Goal: Register for event/course

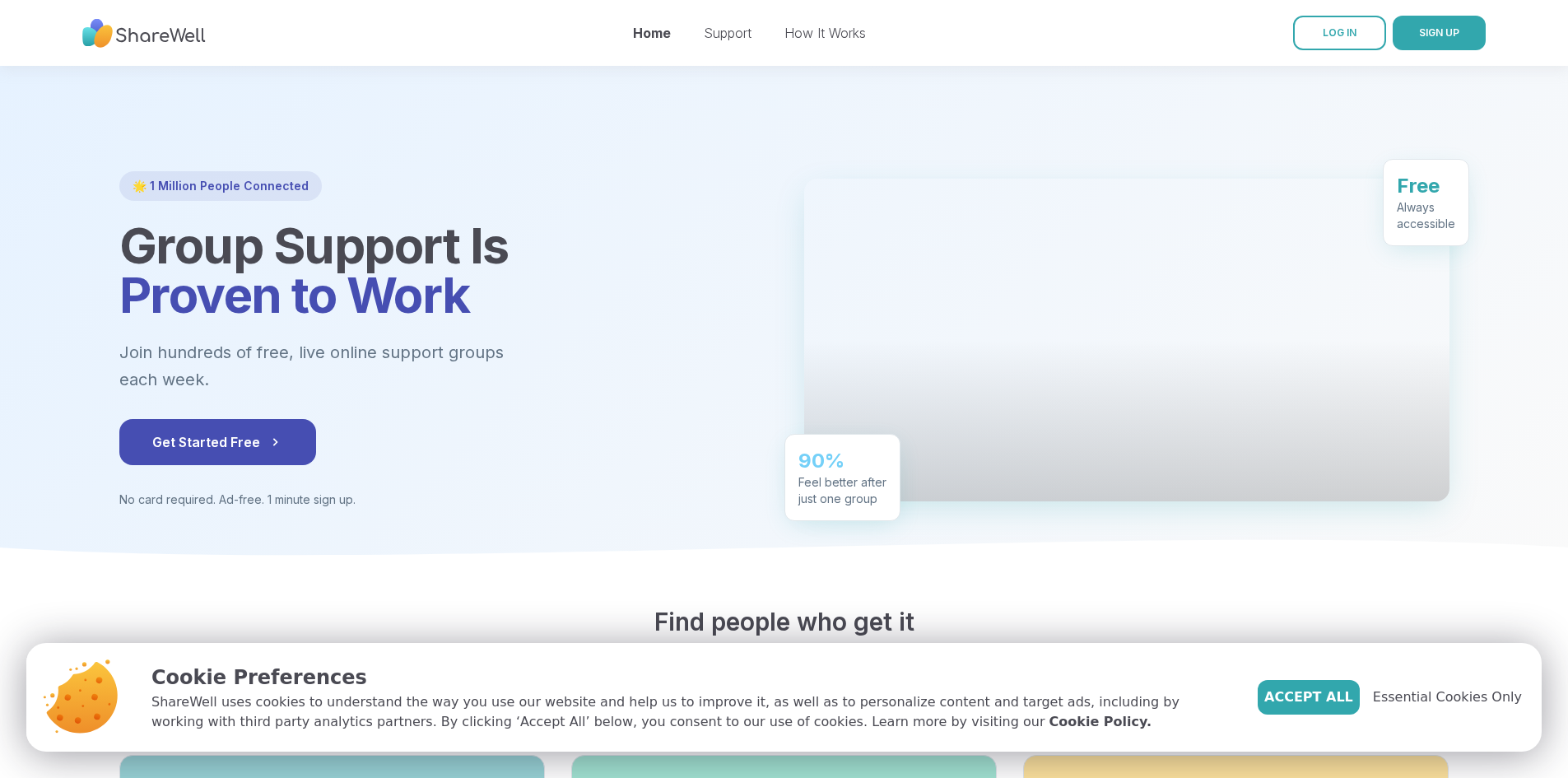
click at [1406, 40] on button "SIGN UP" at bounding box center [1438, 33] width 93 height 34
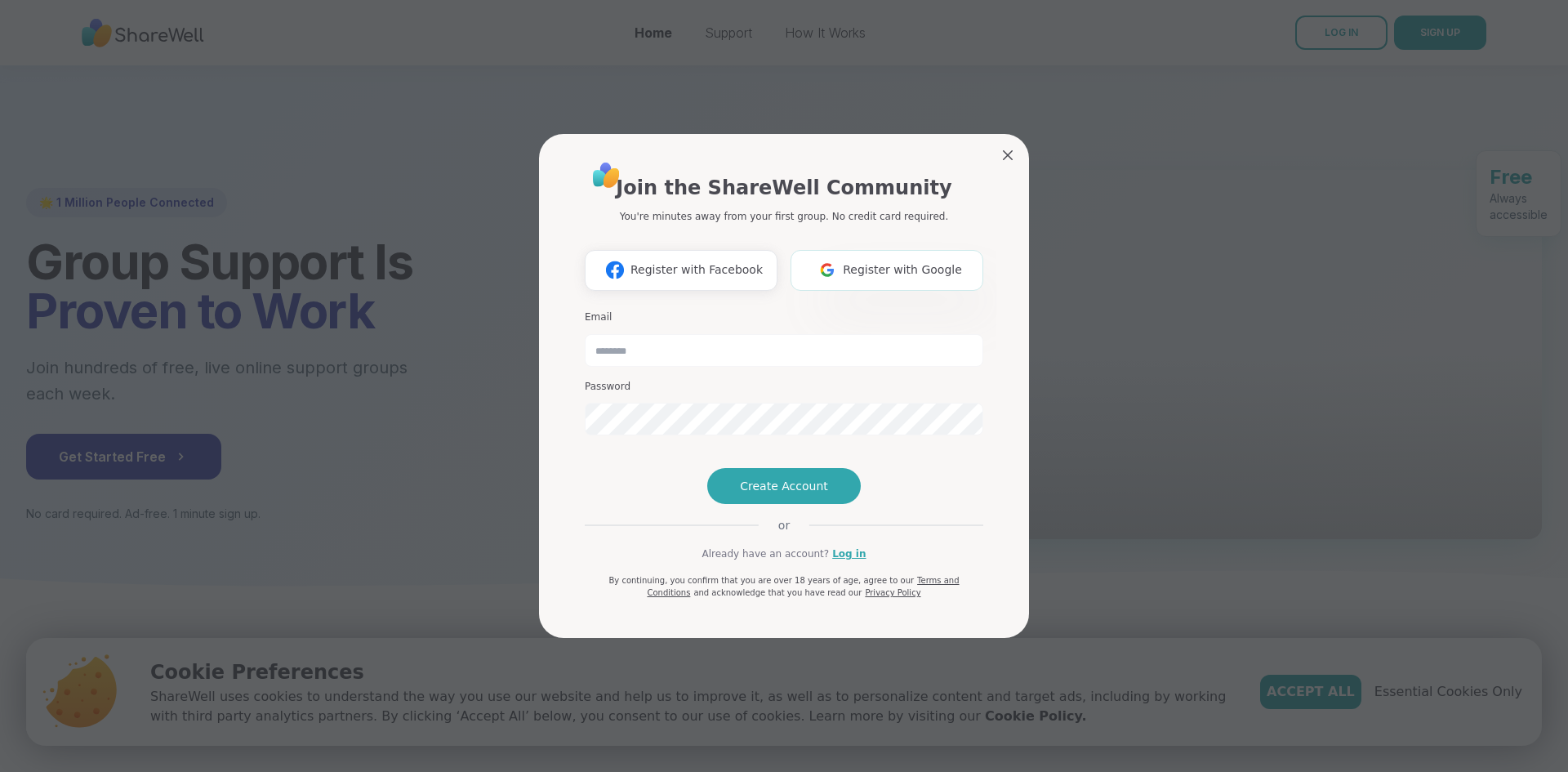
click at [799, 250] on button "Register with Google" at bounding box center [887, 270] width 193 height 41
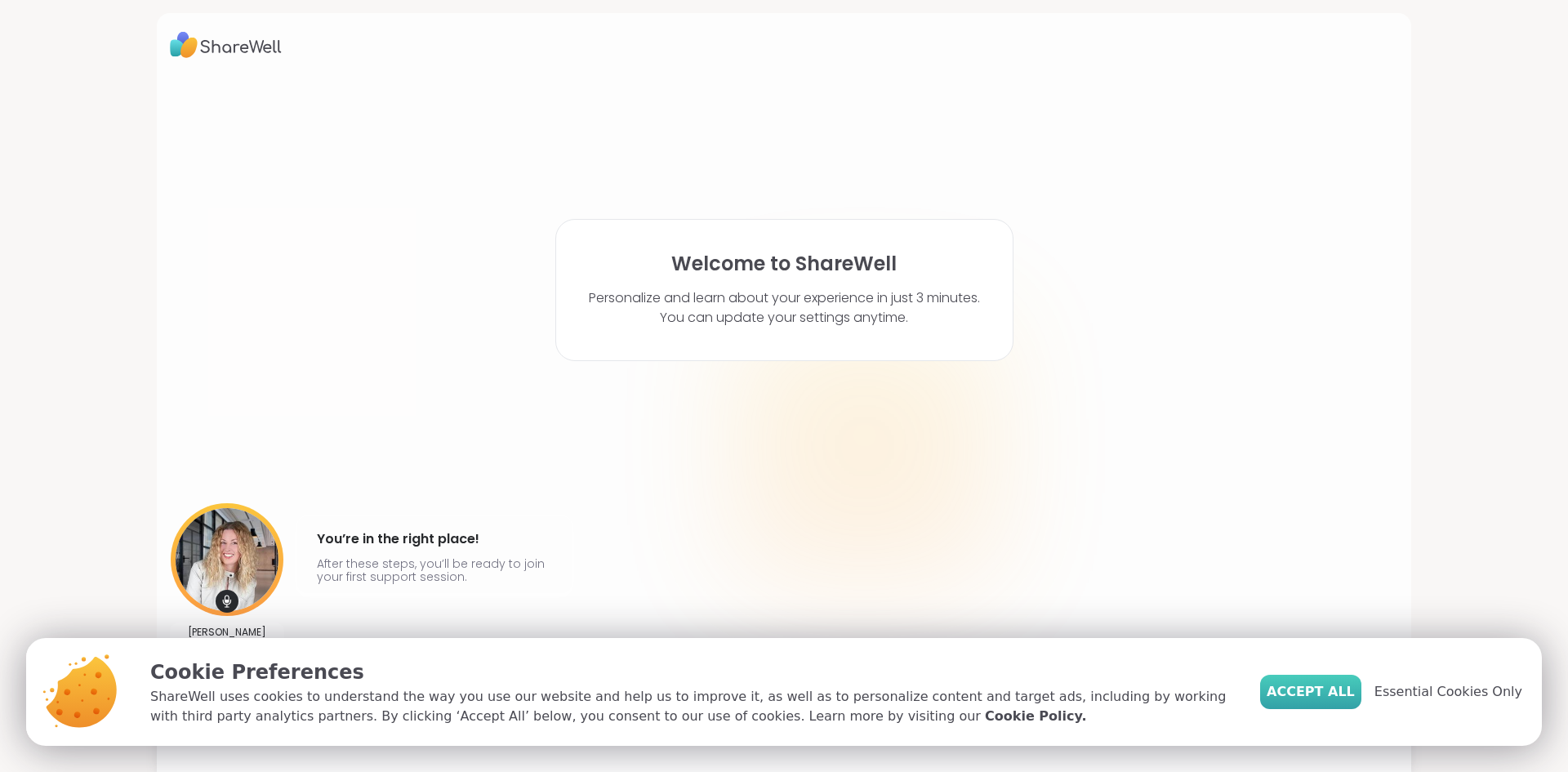
click at [1309, 683] on span "Accept All" at bounding box center [1310, 691] width 89 height 19
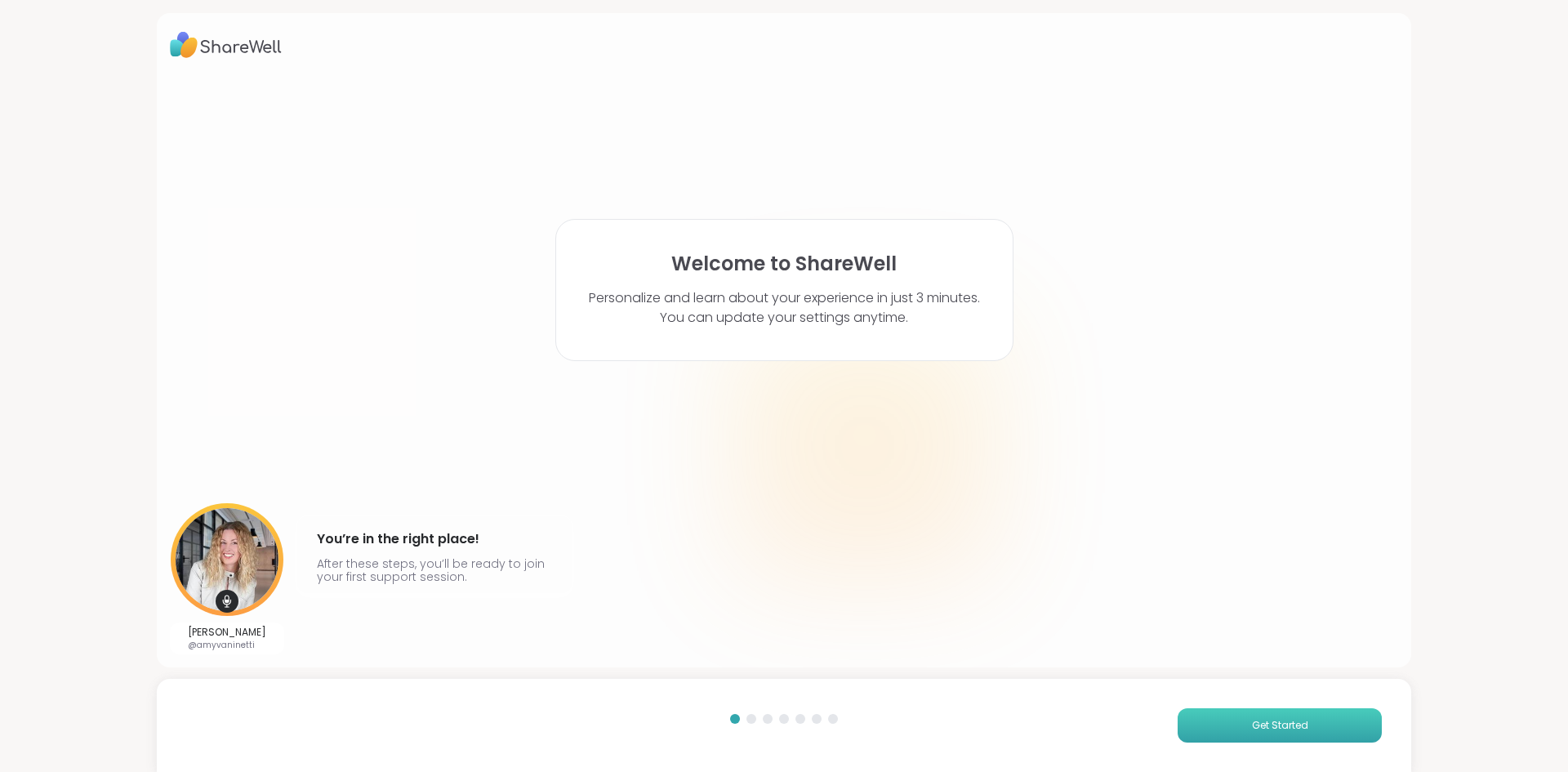
click at [1251, 712] on button "Get Started" at bounding box center [1279, 725] width 204 height 34
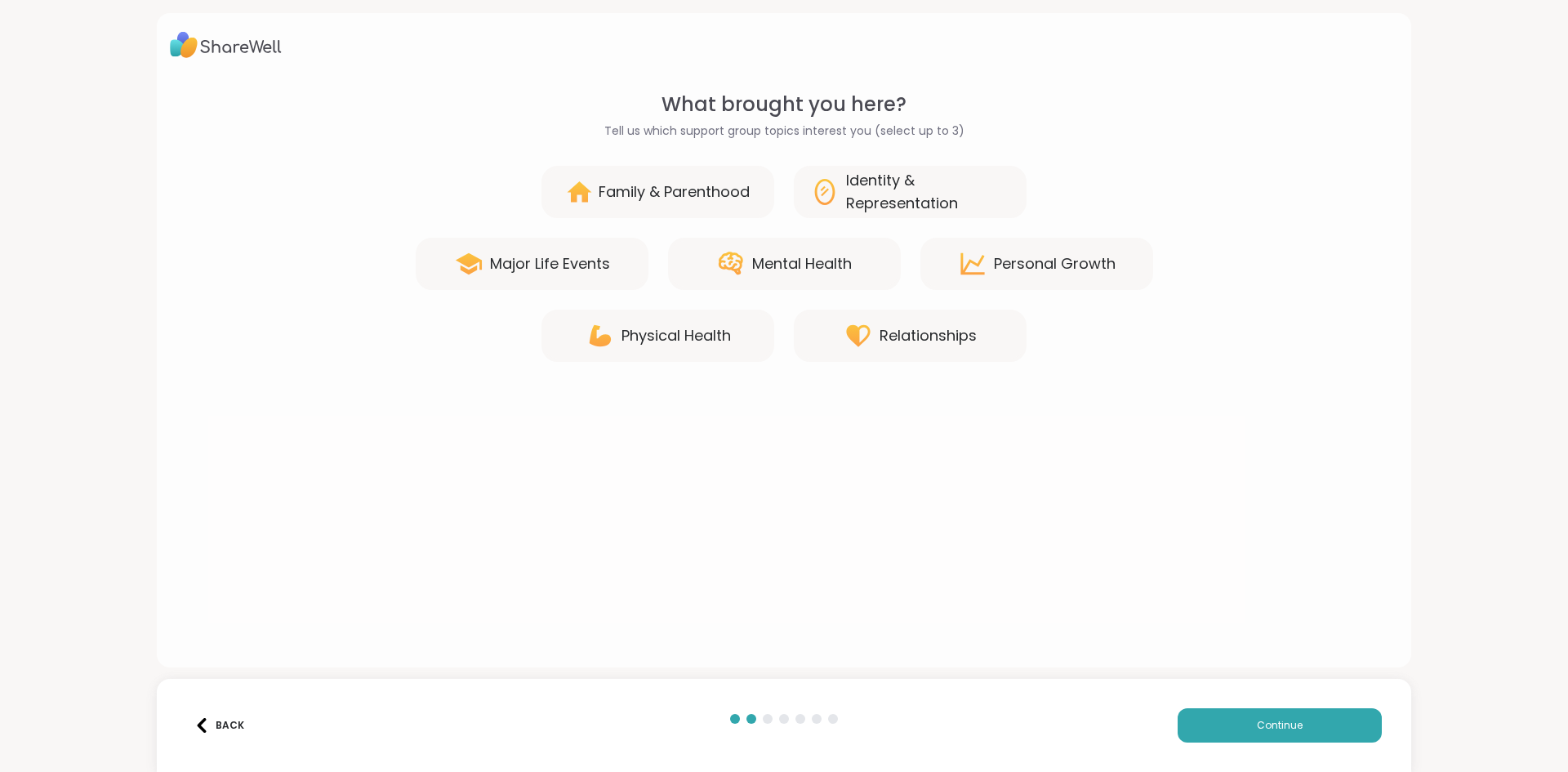
click at [931, 328] on div "Relationships" at bounding box center [928, 336] width 97 height 23
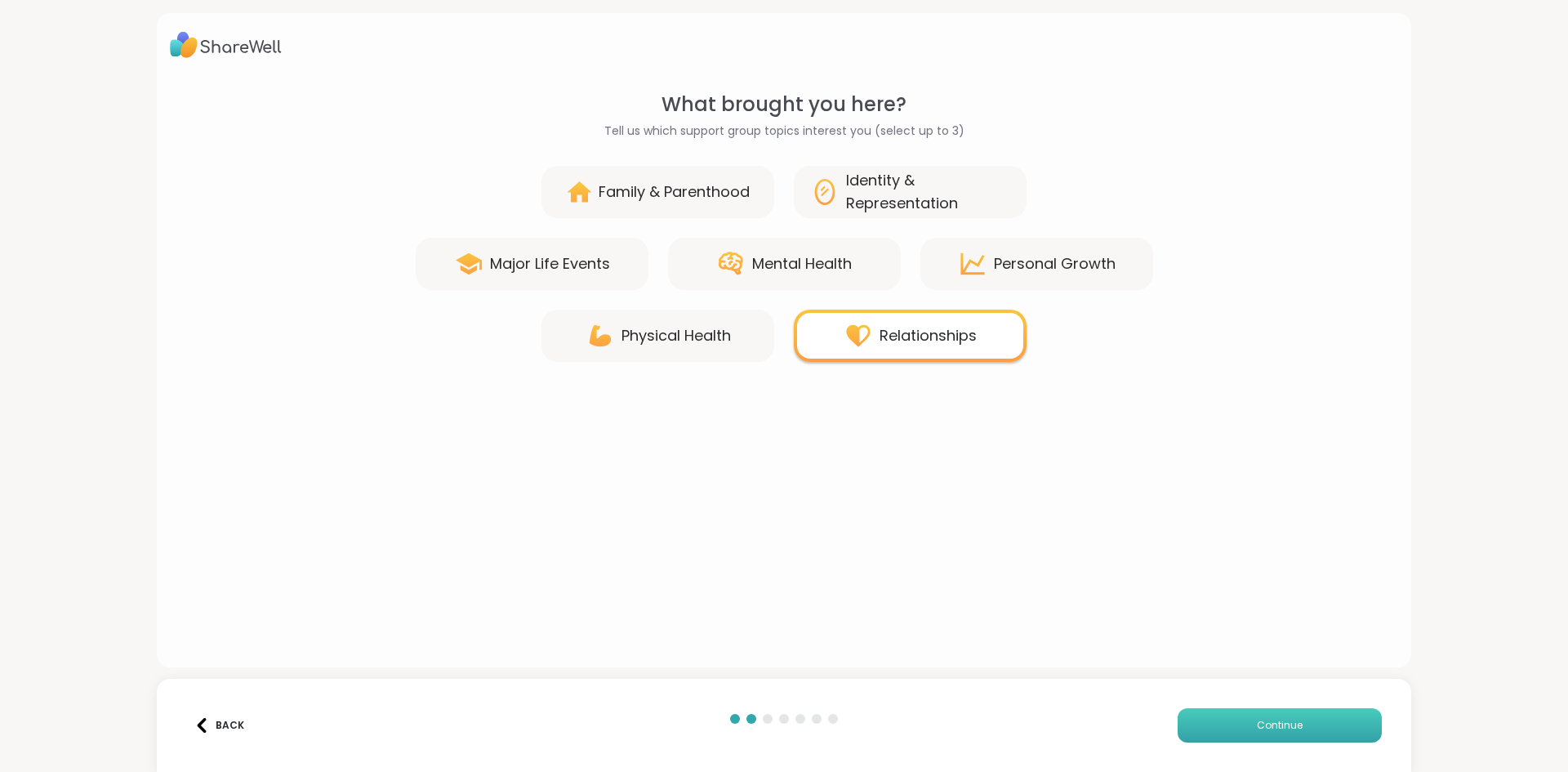
click at [1205, 725] on button "Continue" at bounding box center [1279, 725] width 204 height 34
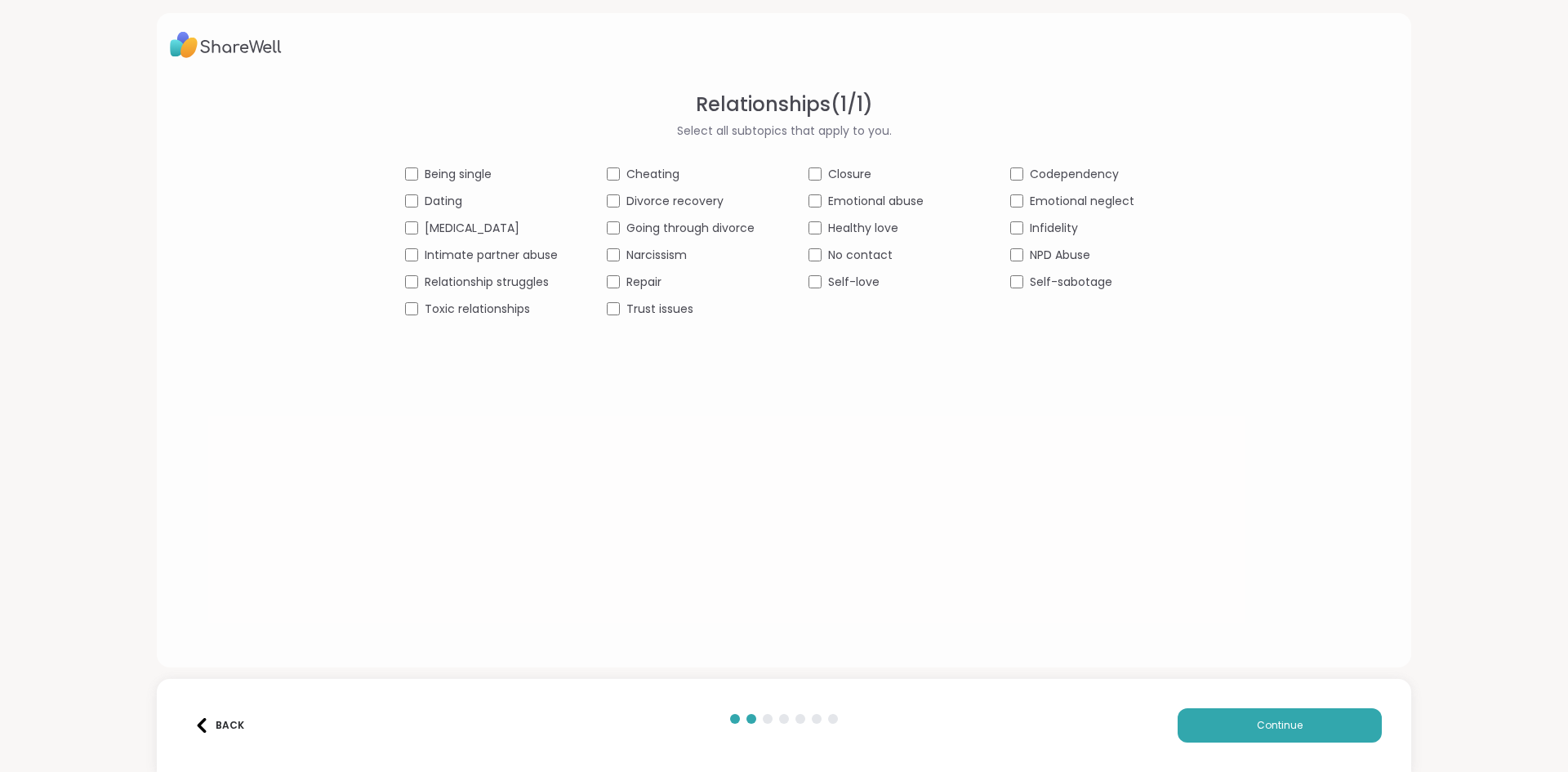
click at [480, 170] on span "Being single" at bounding box center [458, 175] width 67 height 18
click at [450, 194] on span "Dating" at bounding box center [443, 202] width 38 height 18
click at [1178, 717] on button "Continue" at bounding box center [1279, 725] width 204 height 34
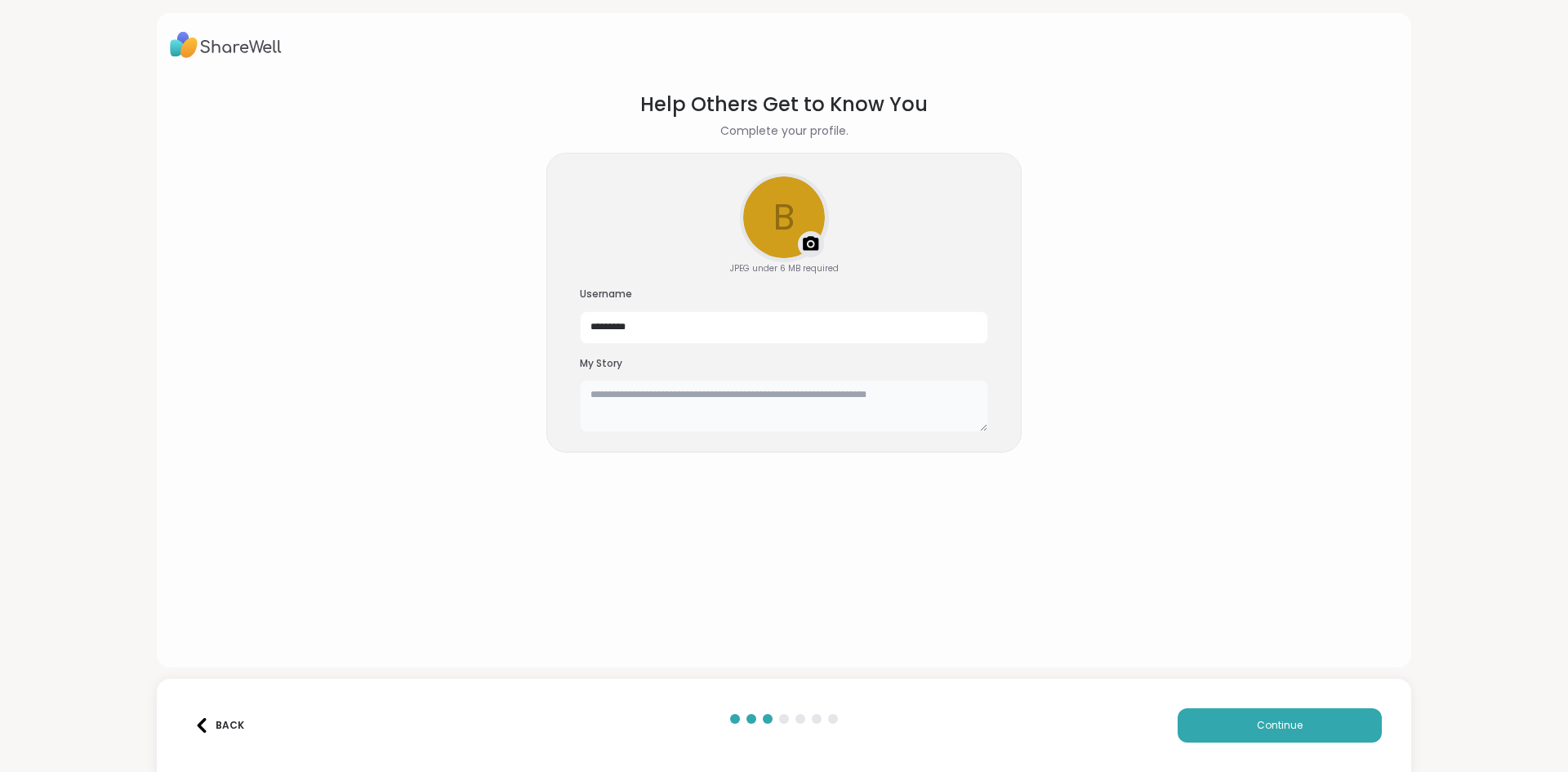
click at [736, 399] on textarea at bounding box center [784, 406] width 409 height 53
type textarea "**********"
click at [1308, 716] on button "Continue" at bounding box center [1279, 725] width 204 height 34
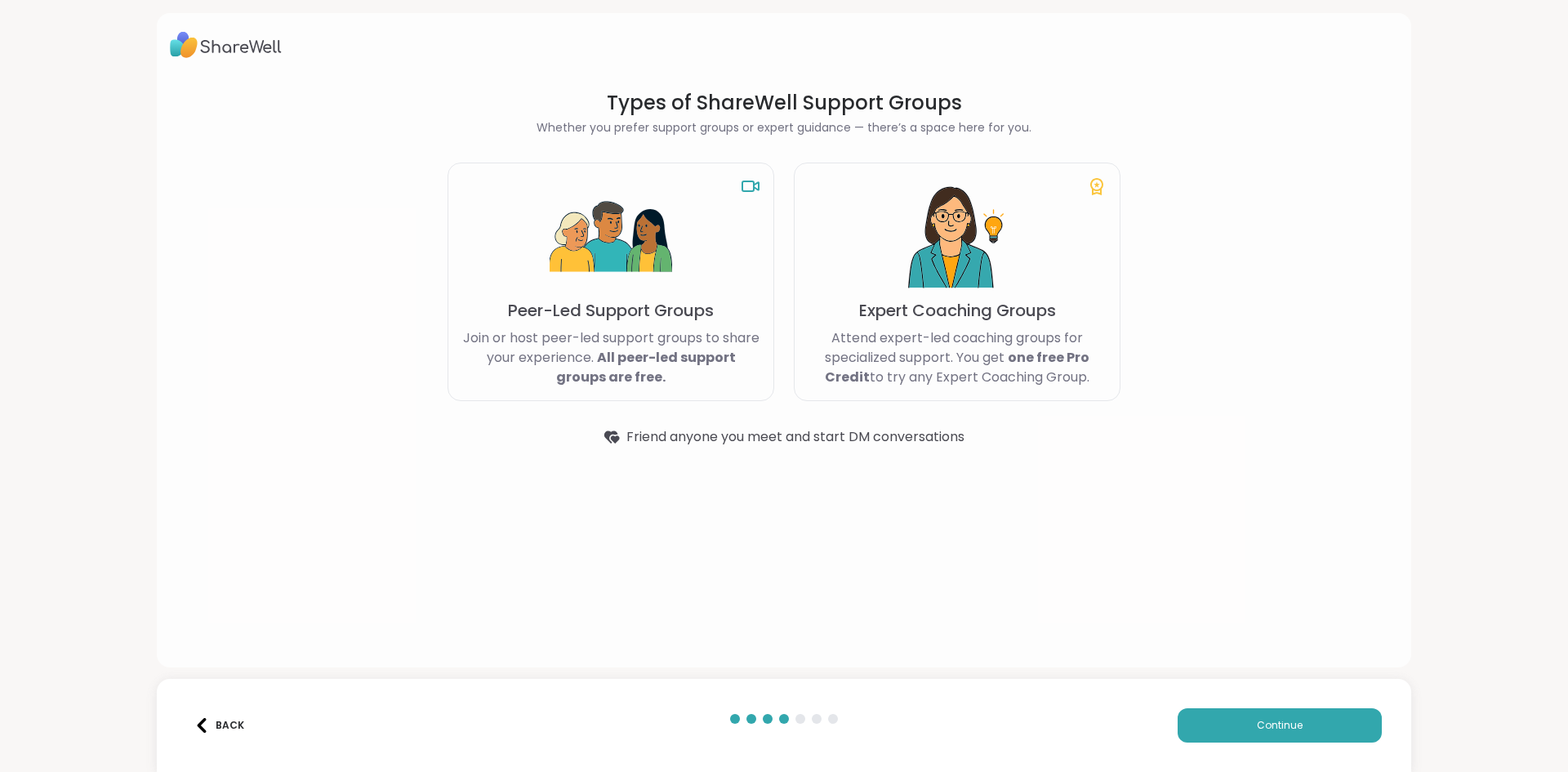
click at [1214, 750] on div "Back Continue" at bounding box center [784, 726] width 1254 height 93
click at [1216, 723] on button "Continue" at bounding box center [1279, 725] width 204 height 34
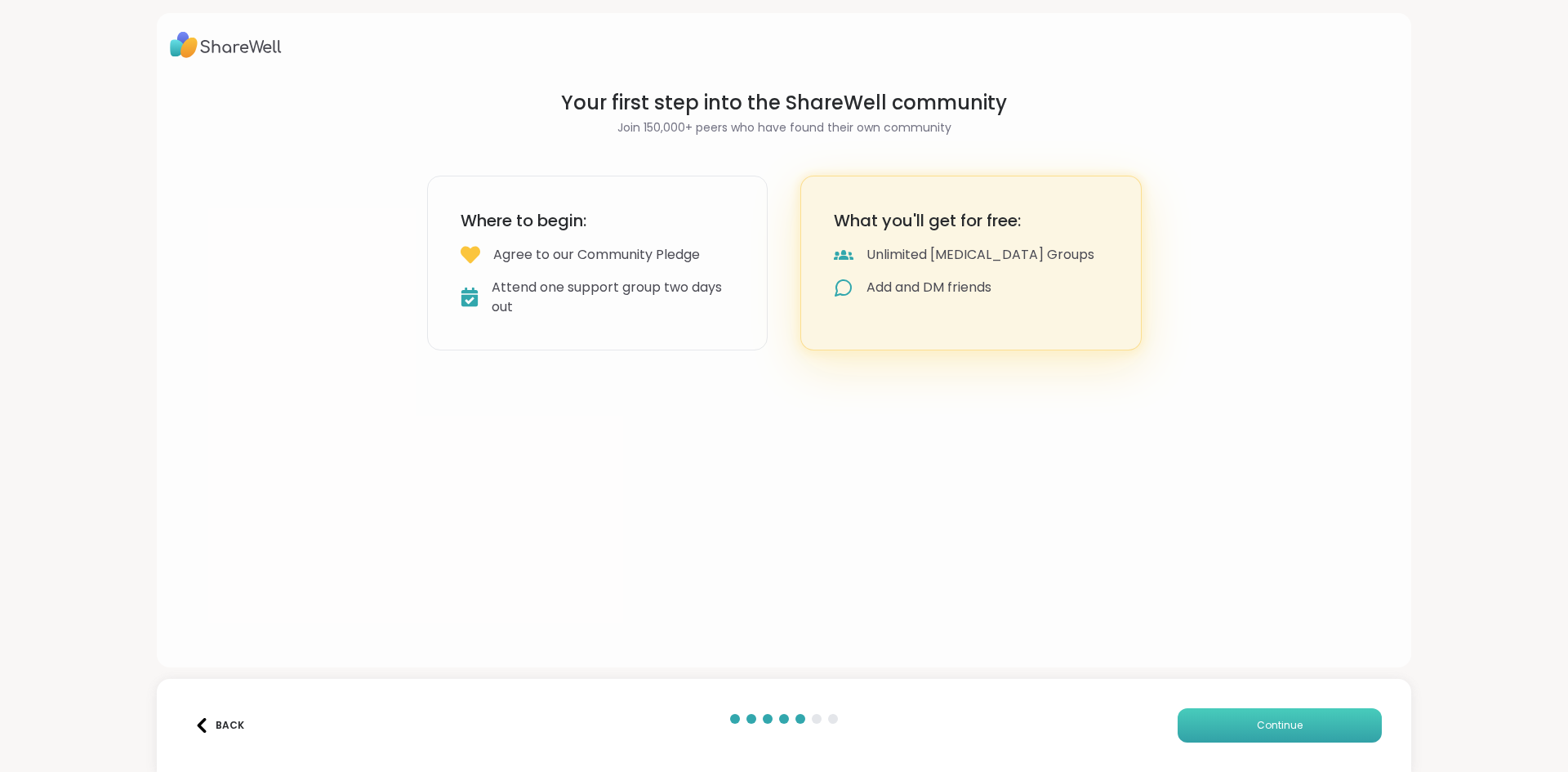
click at [1216, 738] on button "Continue" at bounding box center [1279, 725] width 204 height 34
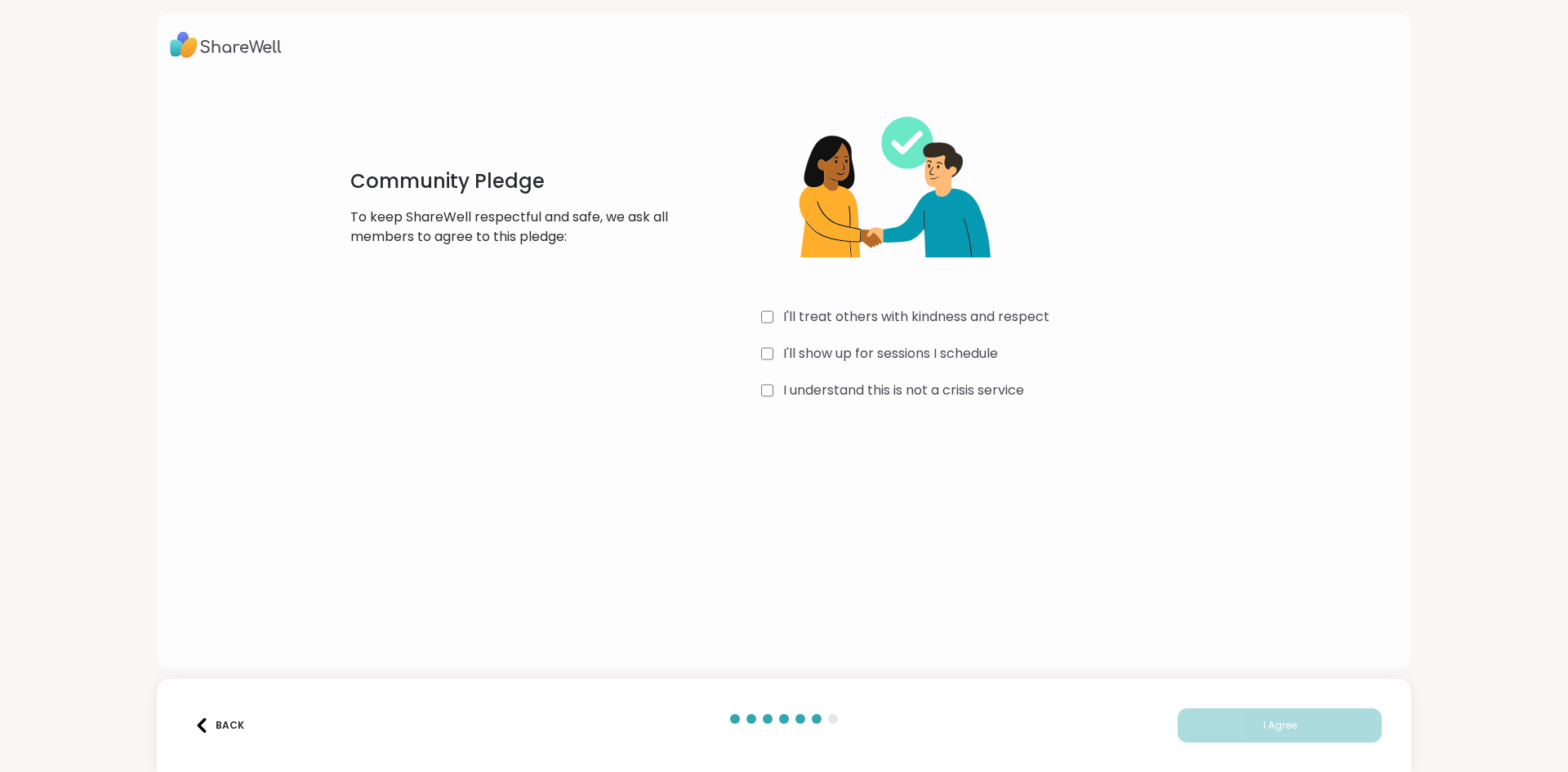
click at [953, 392] on label "I understand this is not a crisis service" at bounding box center [903, 390] width 241 height 19
click at [948, 354] on label "I'll show up for sessions I schedule" at bounding box center [890, 354] width 215 height 19
click at [948, 320] on label "I'll treat others with kindness and respect" at bounding box center [916, 317] width 267 height 19
click at [1208, 730] on button "I Agree" at bounding box center [1279, 725] width 204 height 34
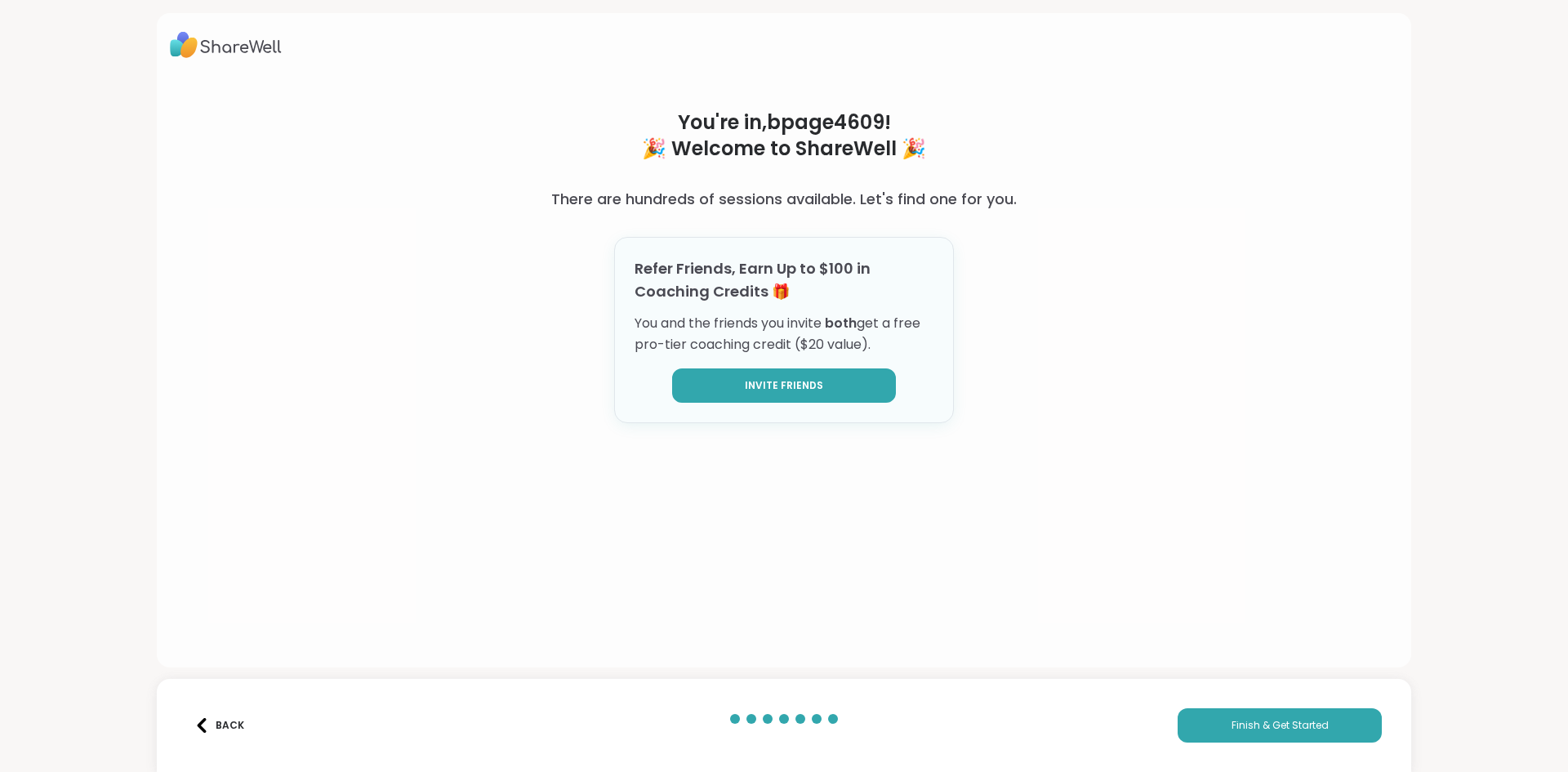
click at [863, 398] on button "Invite Friends" at bounding box center [783, 385] width 224 height 34
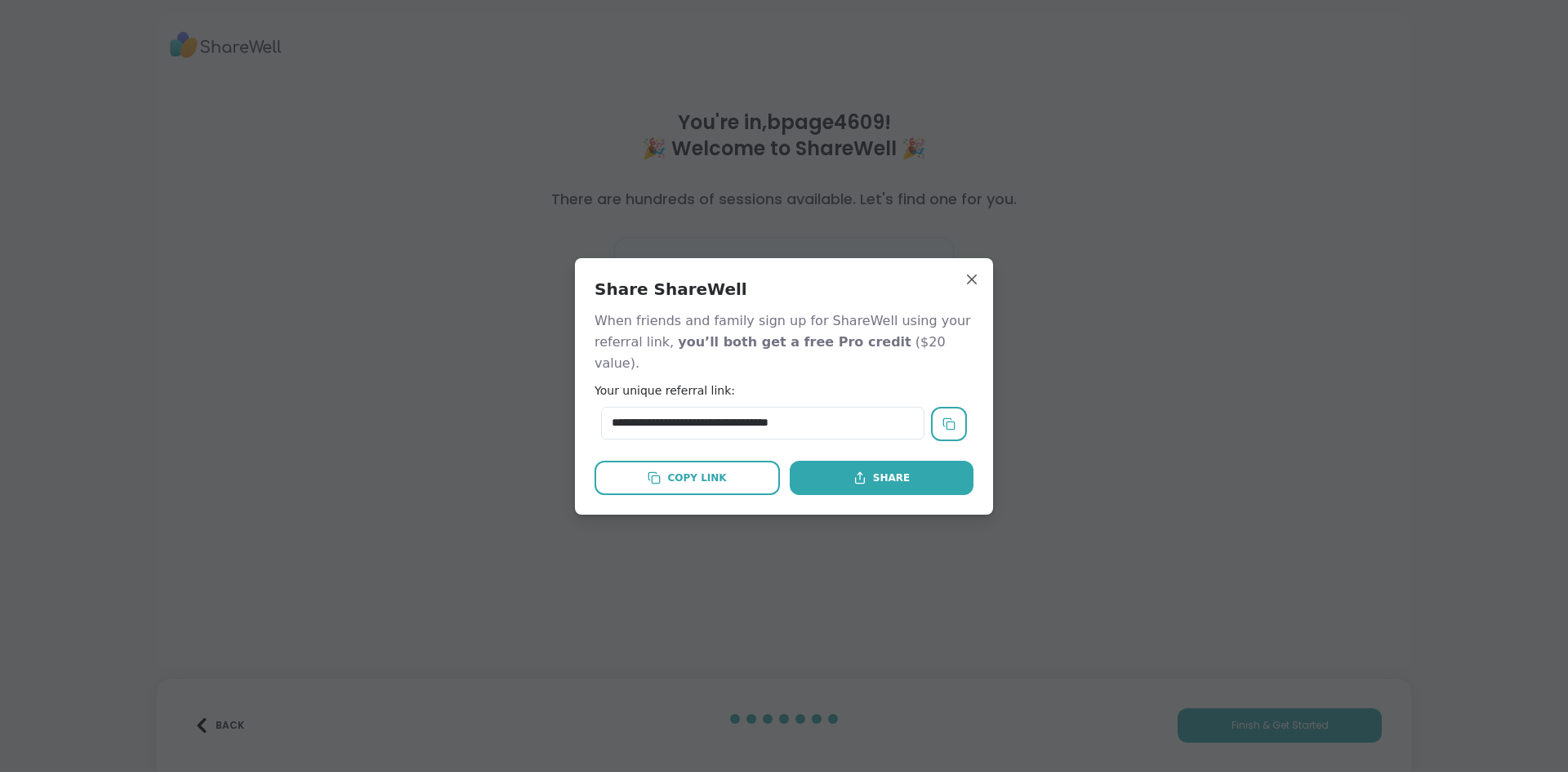
click at [977, 281] on div "**********" at bounding box center [783, 386] width 418 height 256
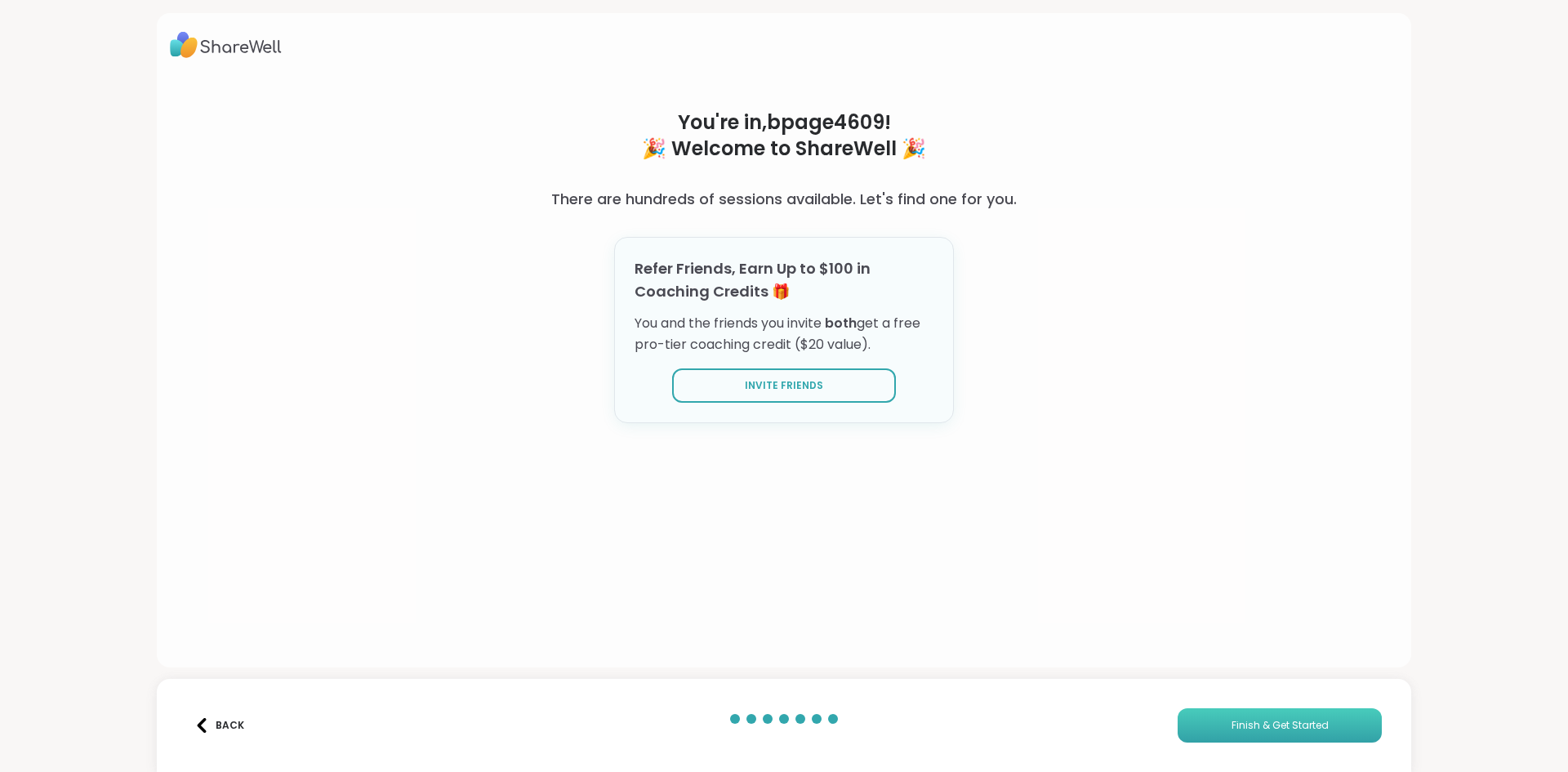
click at [1253, 740] on button "Finish & Get Started" at bounding box center [1279, 725] width 204 height 34
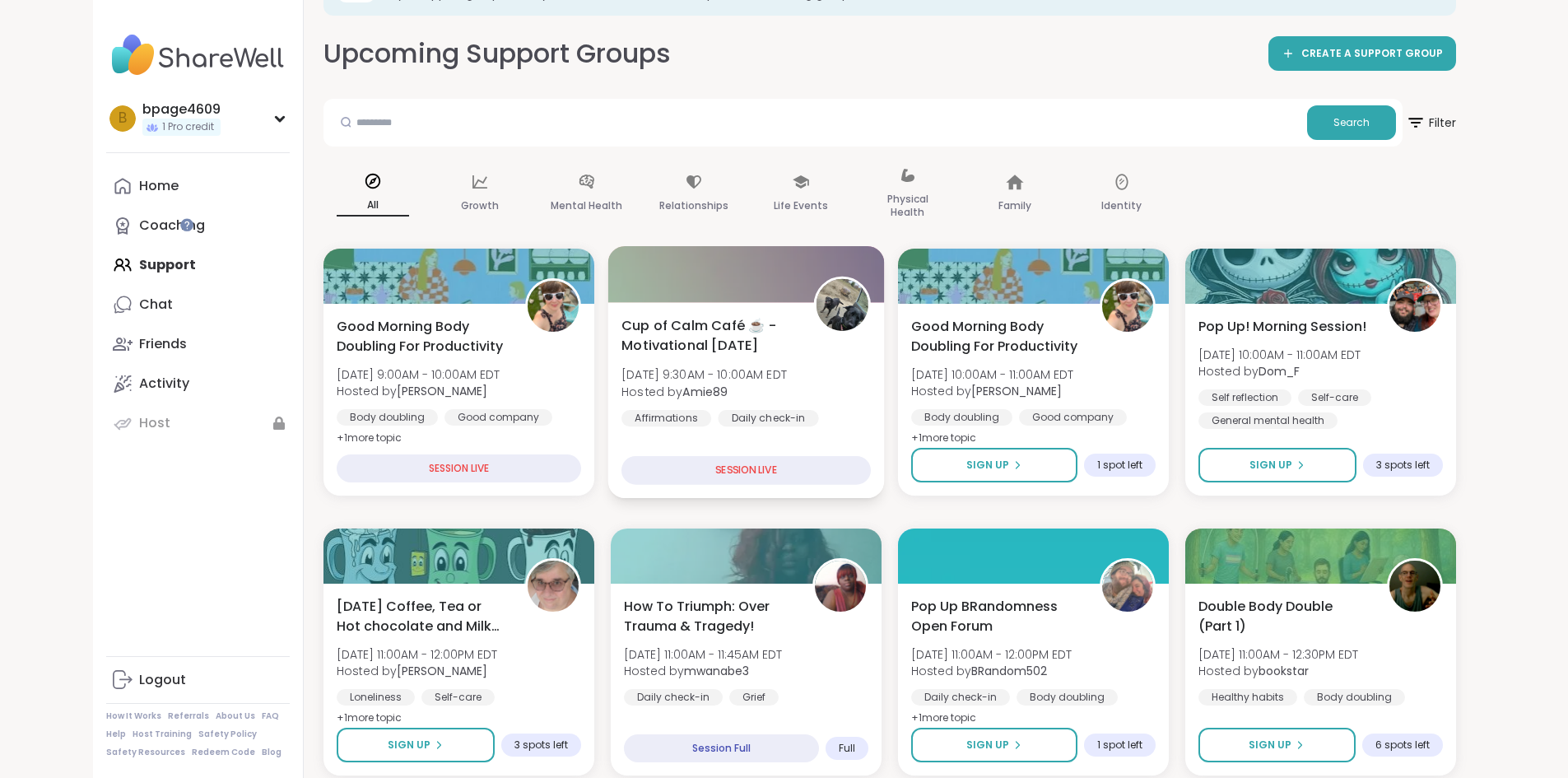
scroll to position [164, 0]
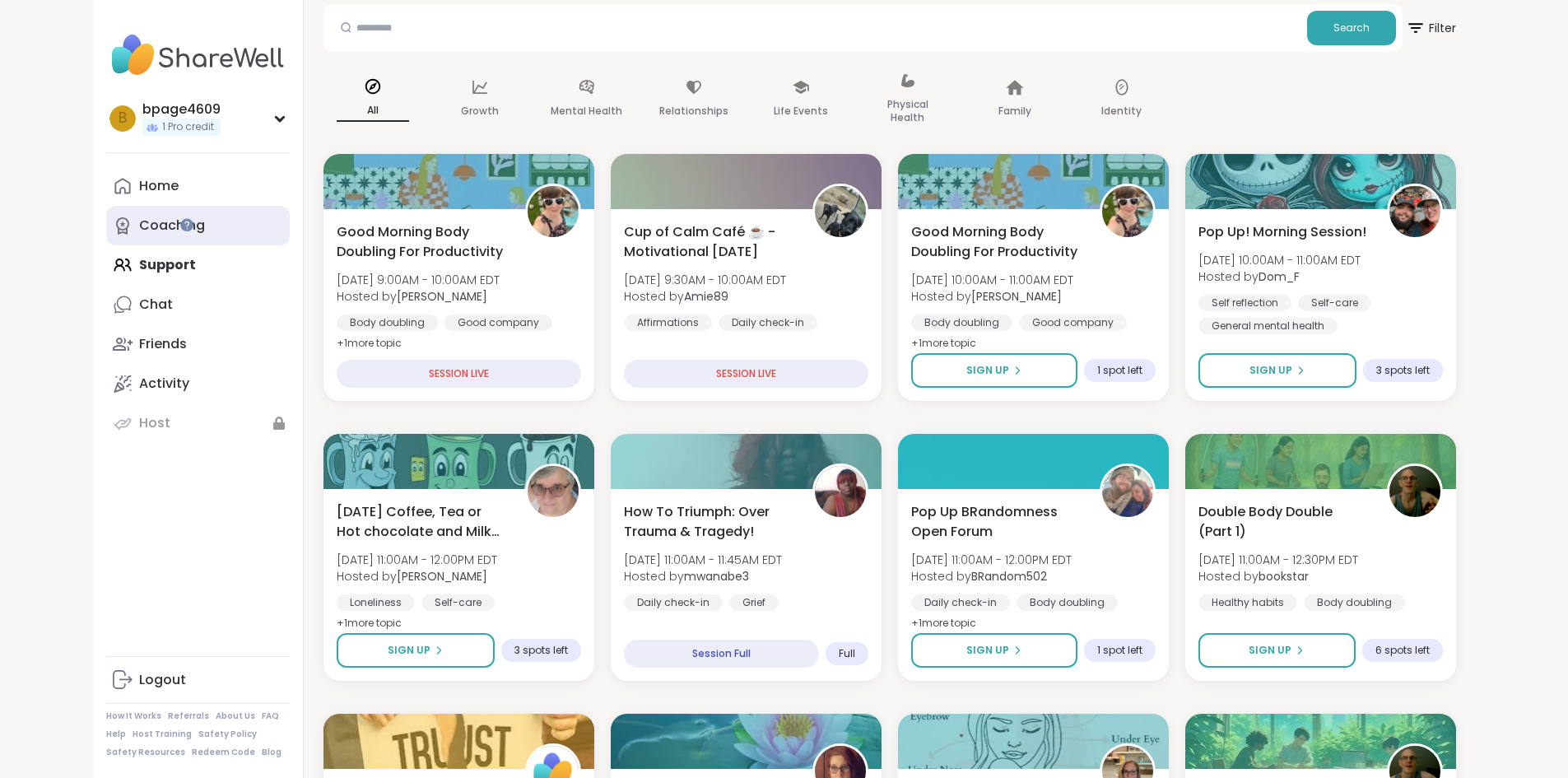
click at [139, 220] on div "Coaching" at bounding box center [171, 225] width 65 height 18
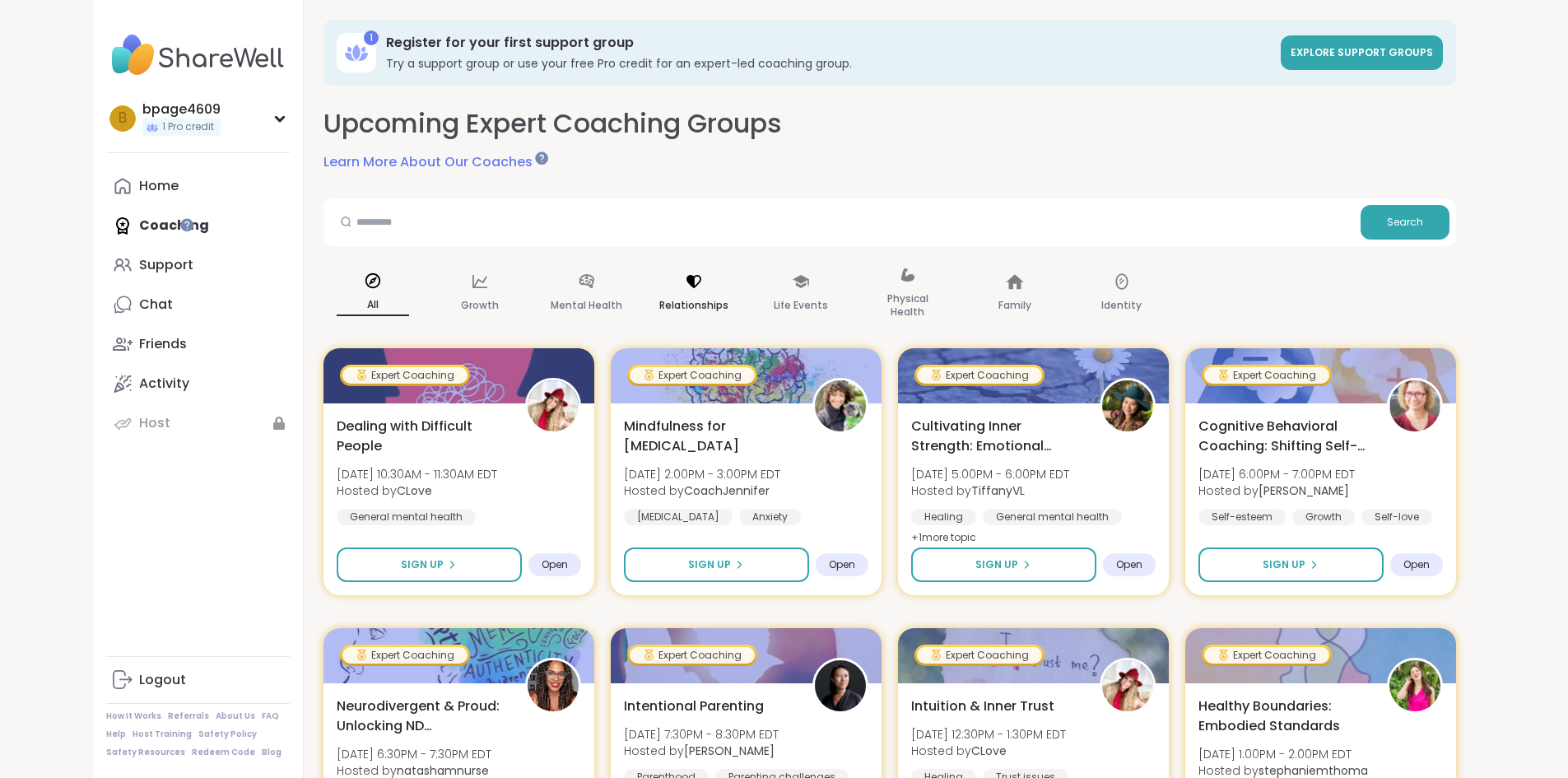
click at [659, 304] on p "Relationships" at bounding box center [694, 305] width 69 height 19
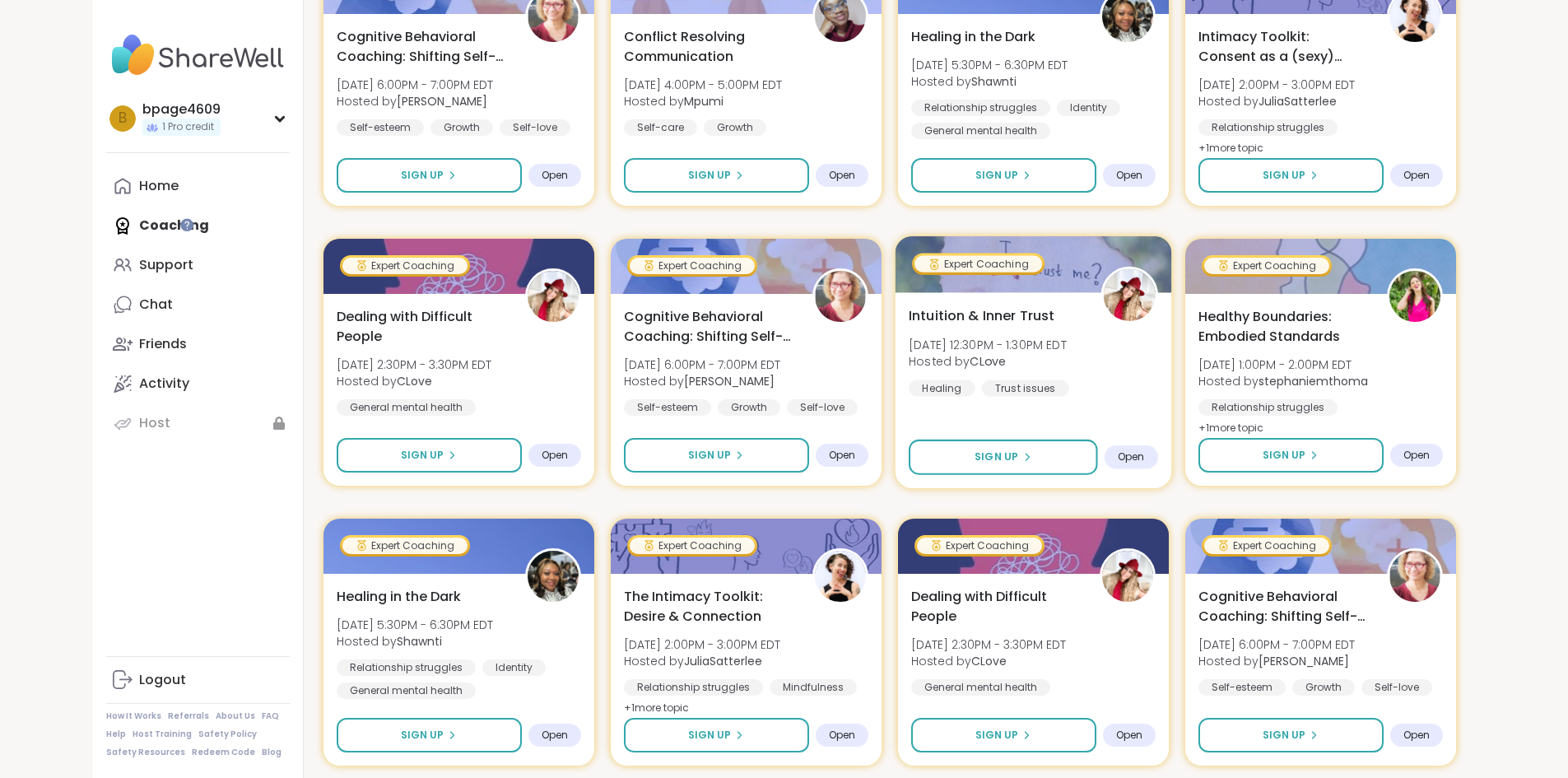
scroll to position [988, 0]
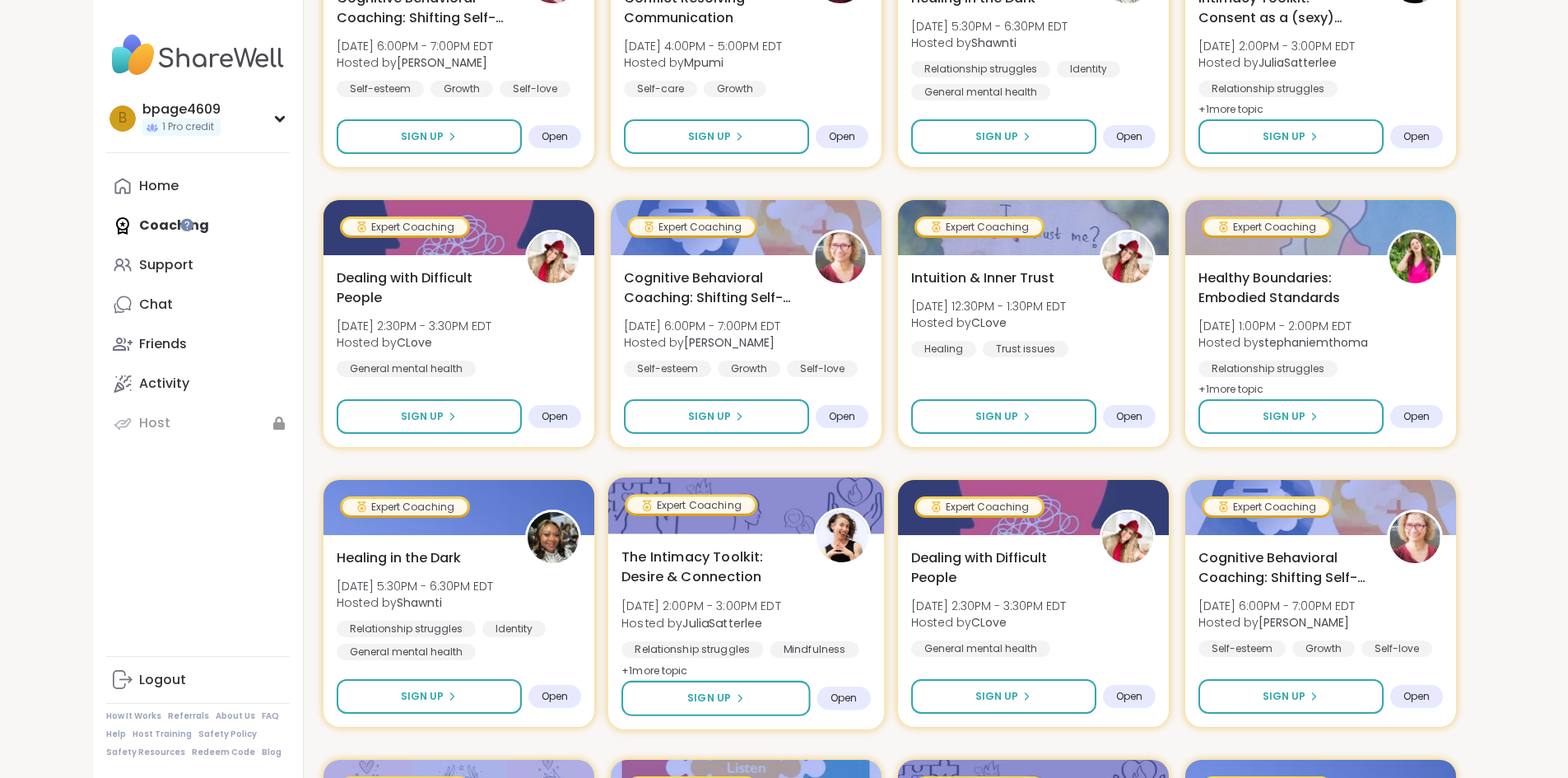
click at [828, 694] on div "Open" at bounding box center [843, 698] width 54 height 24
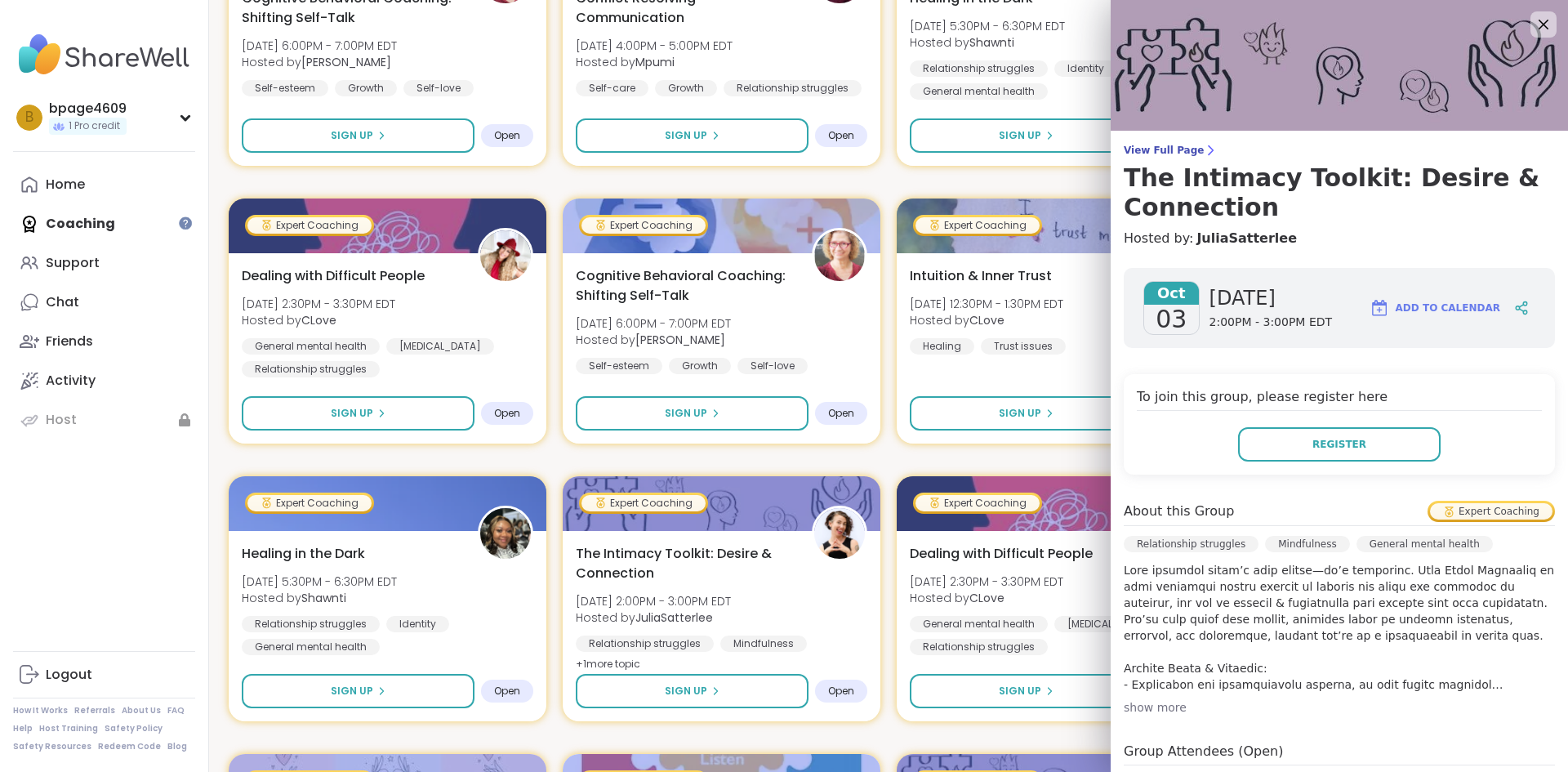
click at [894, 464] on div "Expert Coaching Dealing with Difficult People [DATE] 10:30AM - 11:30AM EDT Host…" at bounding box center [888, 599] width 1320 height 2467
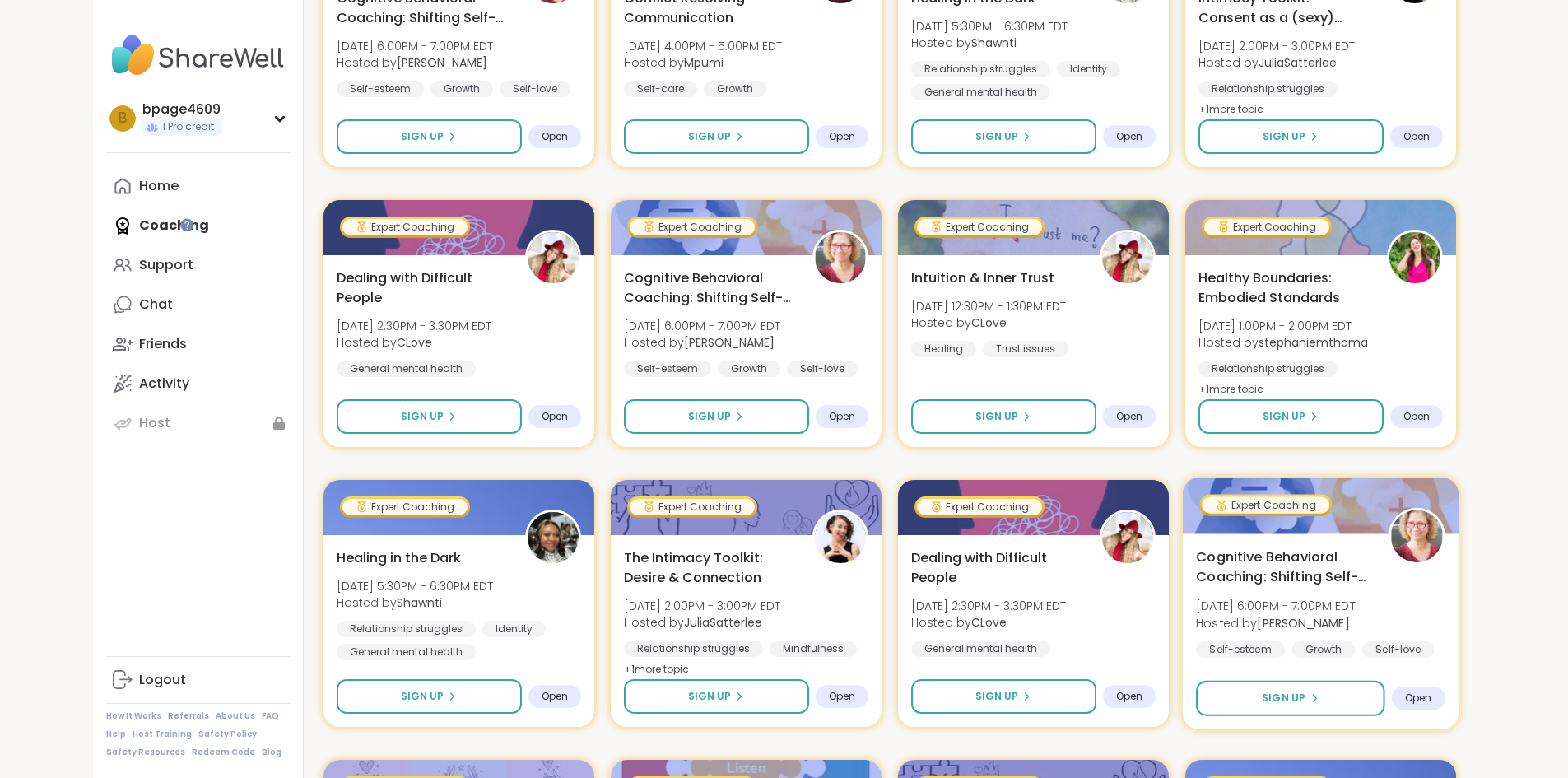
click at [1444, 695] on div "Open" at bounding box center [1417, 698] width 54 height 24
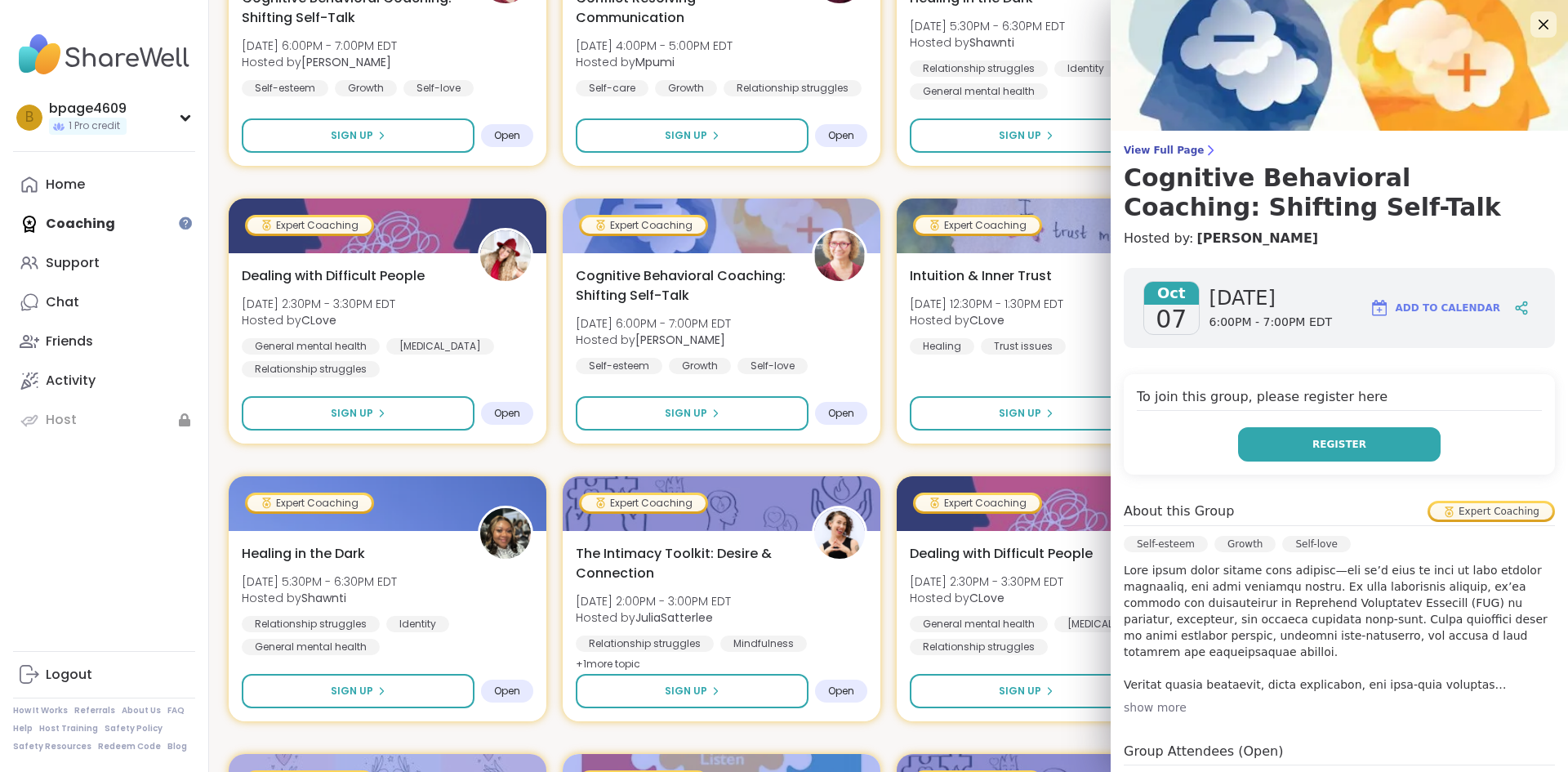
click at [1403, 454] on button "Register" at bounding box center [1338, 444] width 203 height 34
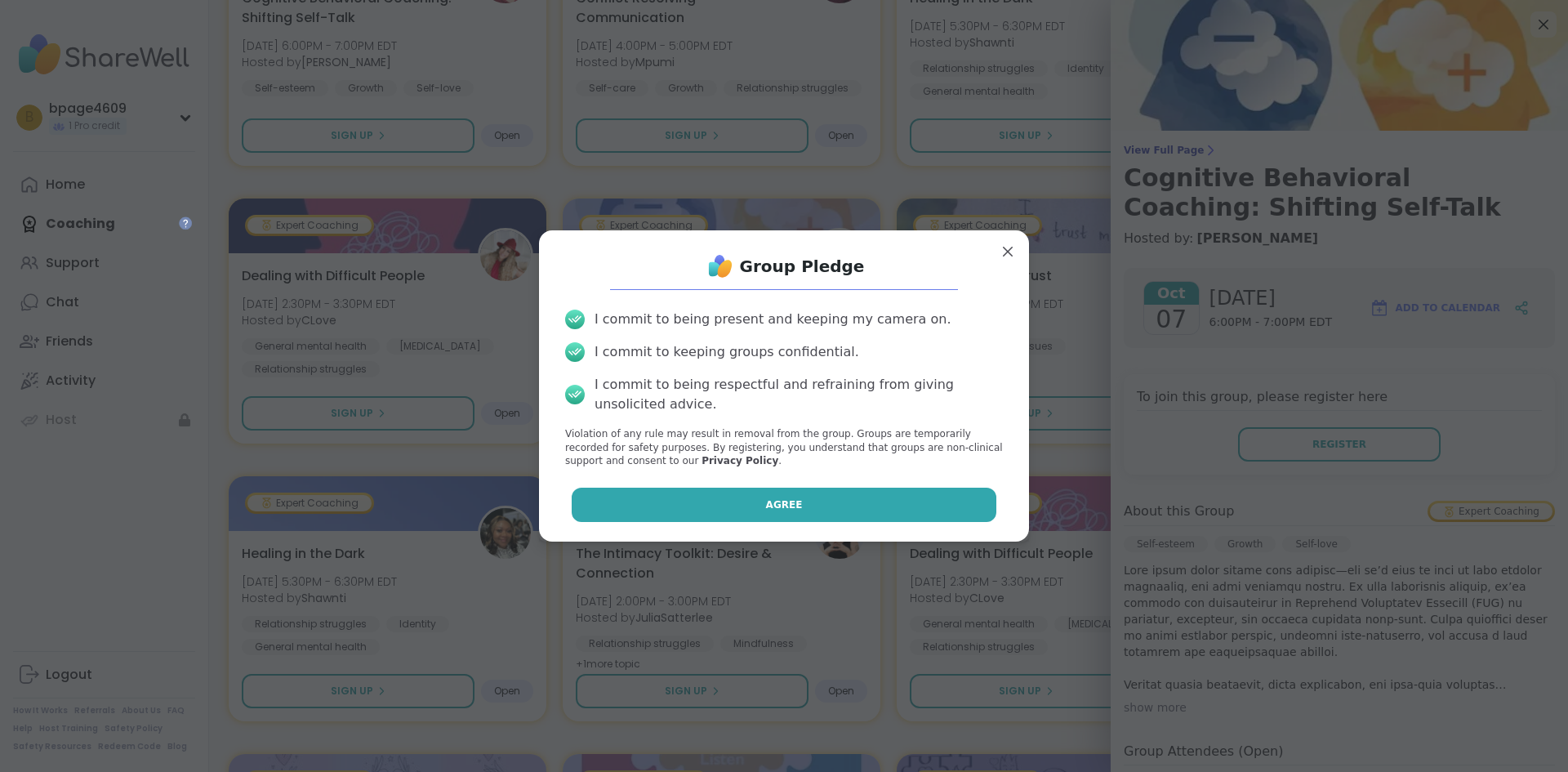
click at [773, 498] on span "Agree" at bounding box center [784, 504] width 37 height 15
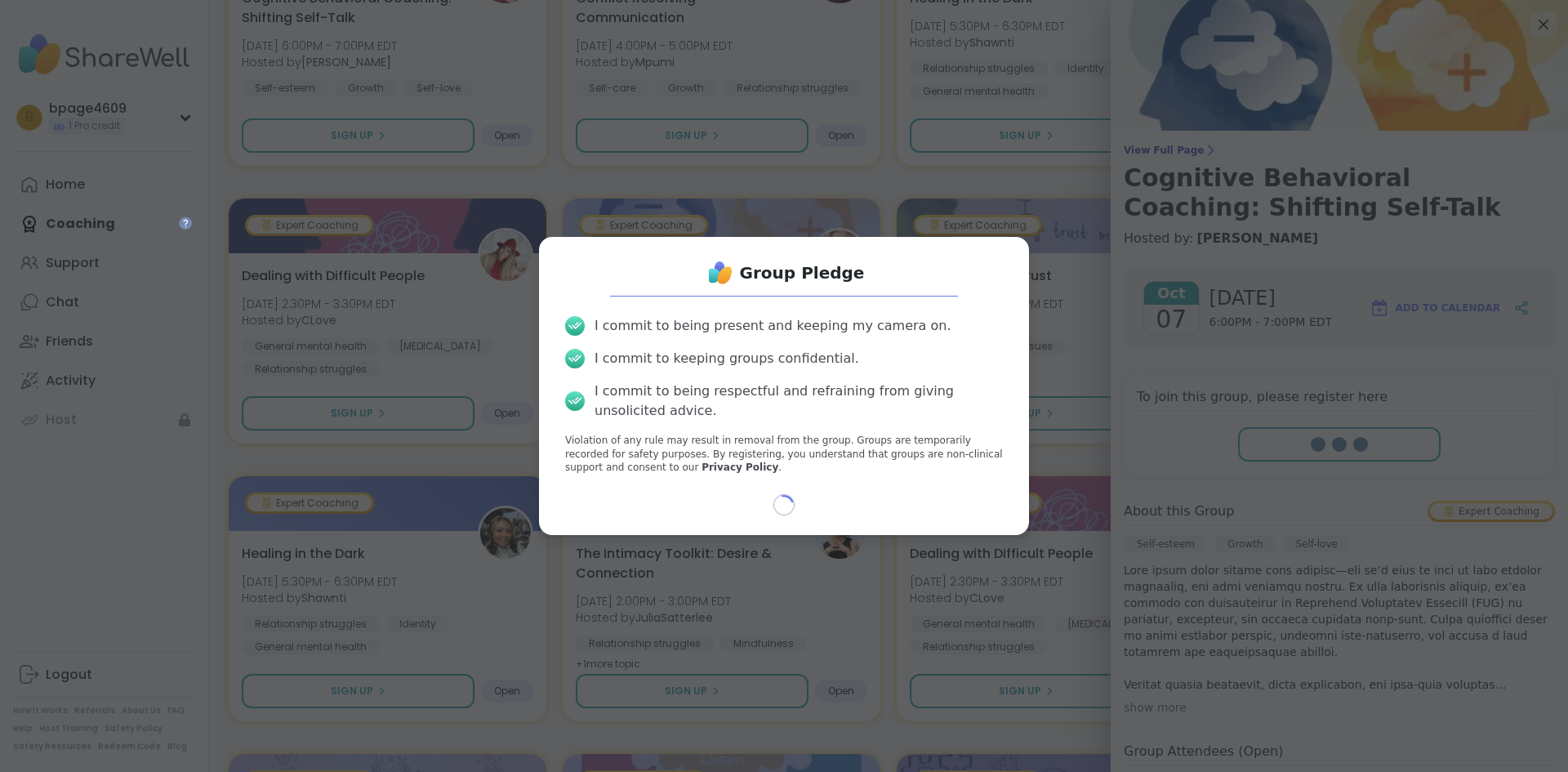
select select "**"
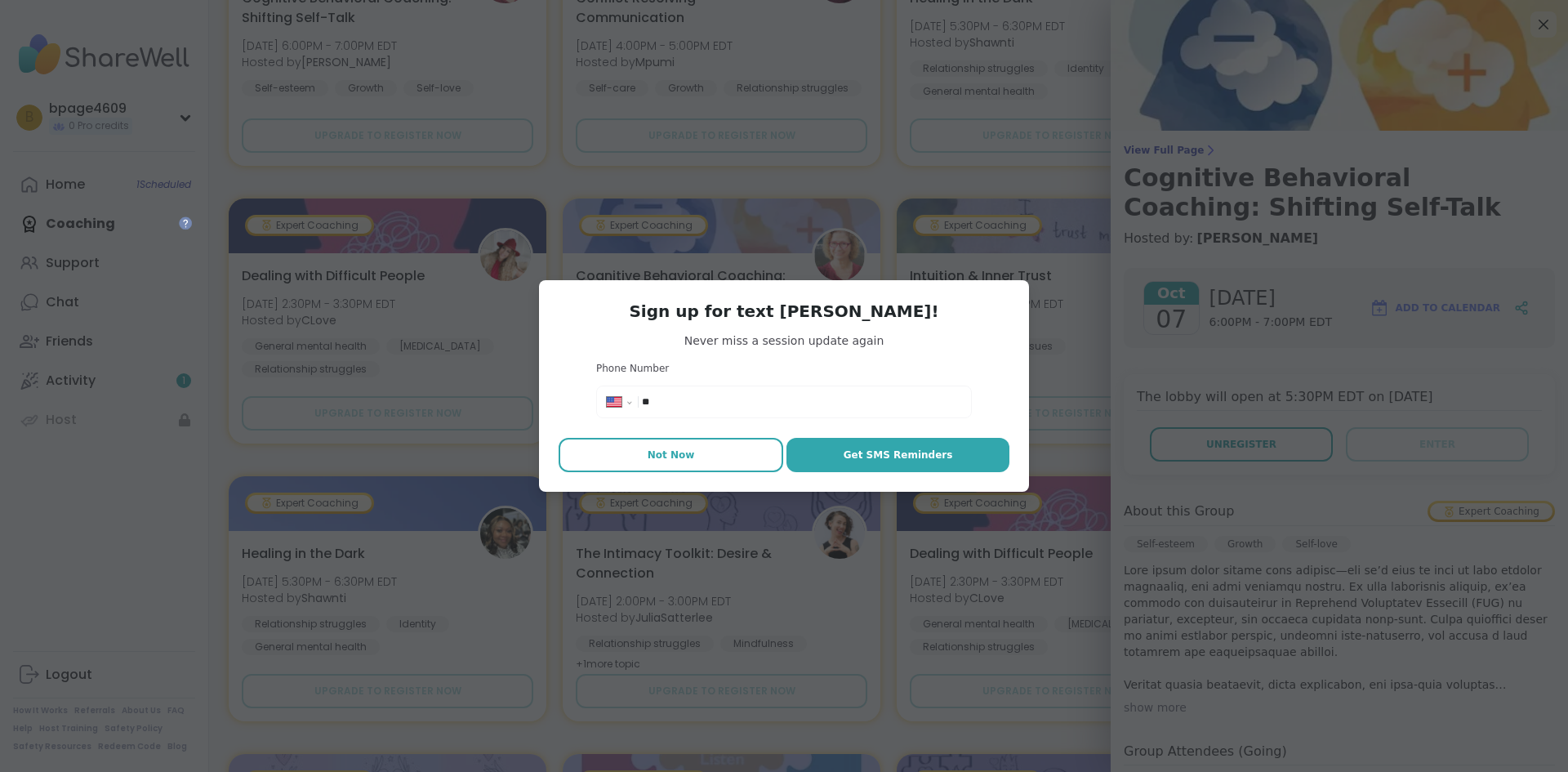
click at [717, 461] on button "Not Now" at bounding box center [671, 454] width 225 height 34
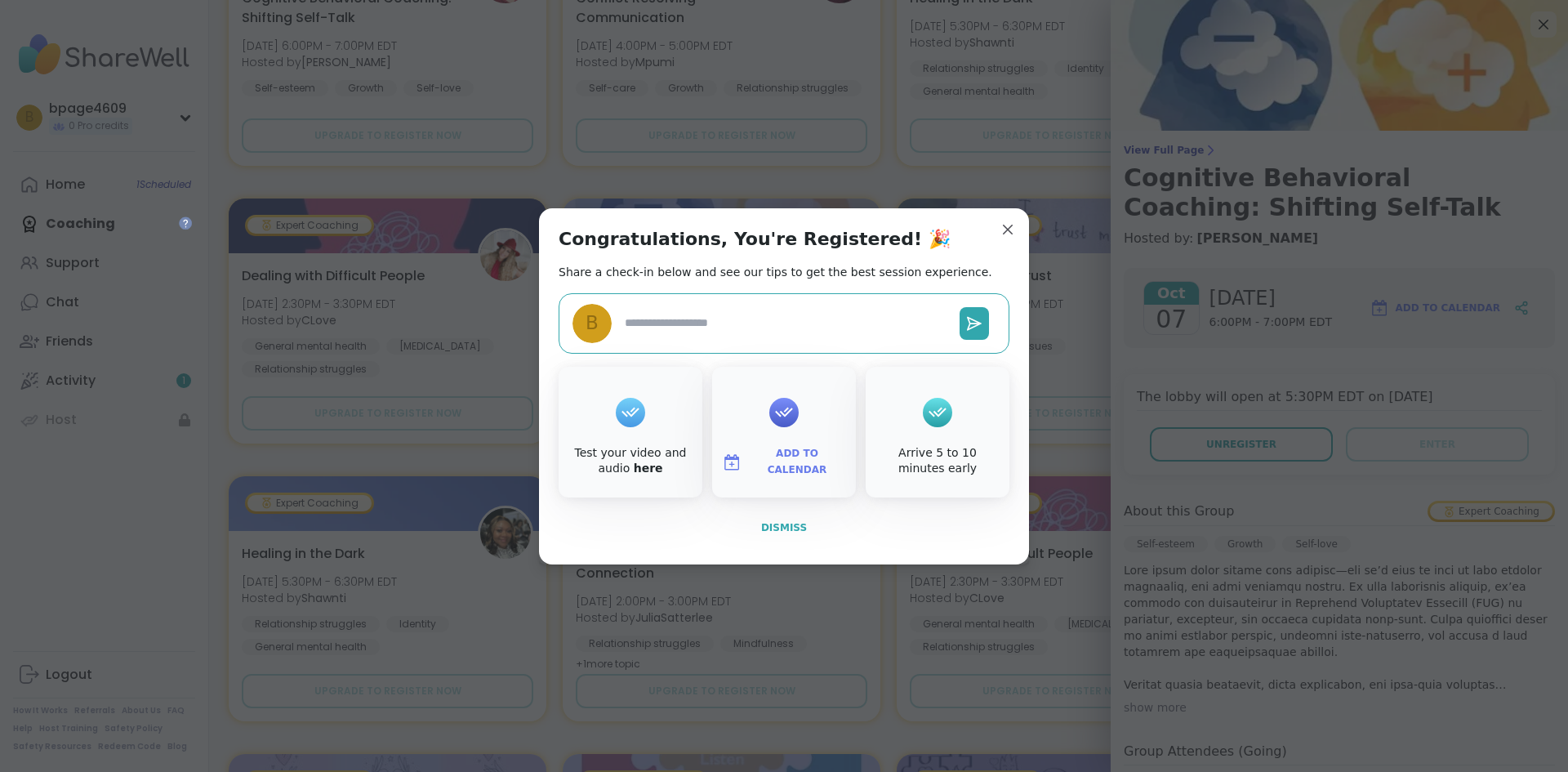
click at [773, 522] on span "Dismiss" at bounding box center [784, 527] width 46 height 11
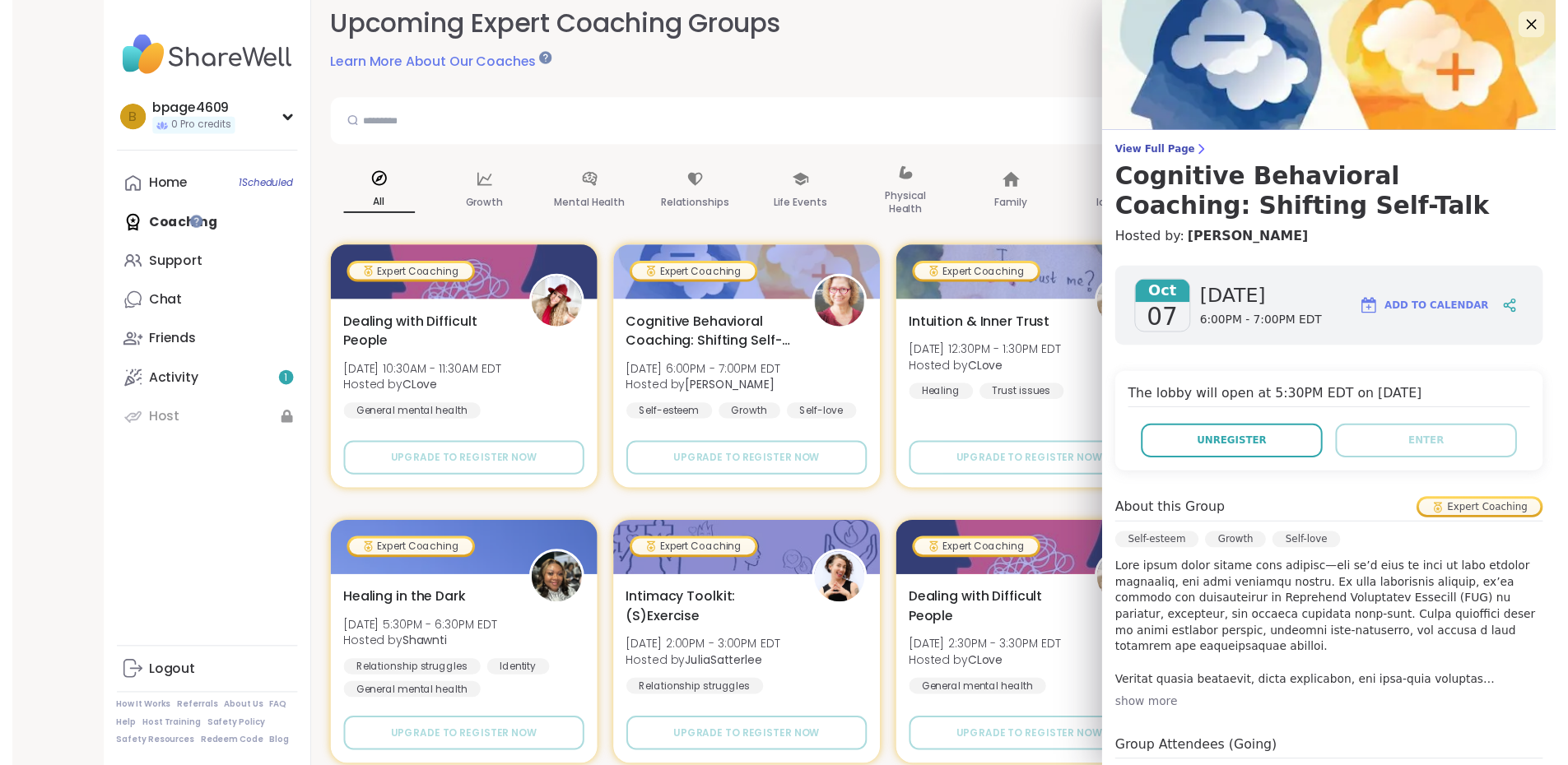
scroll to position [0, 0]
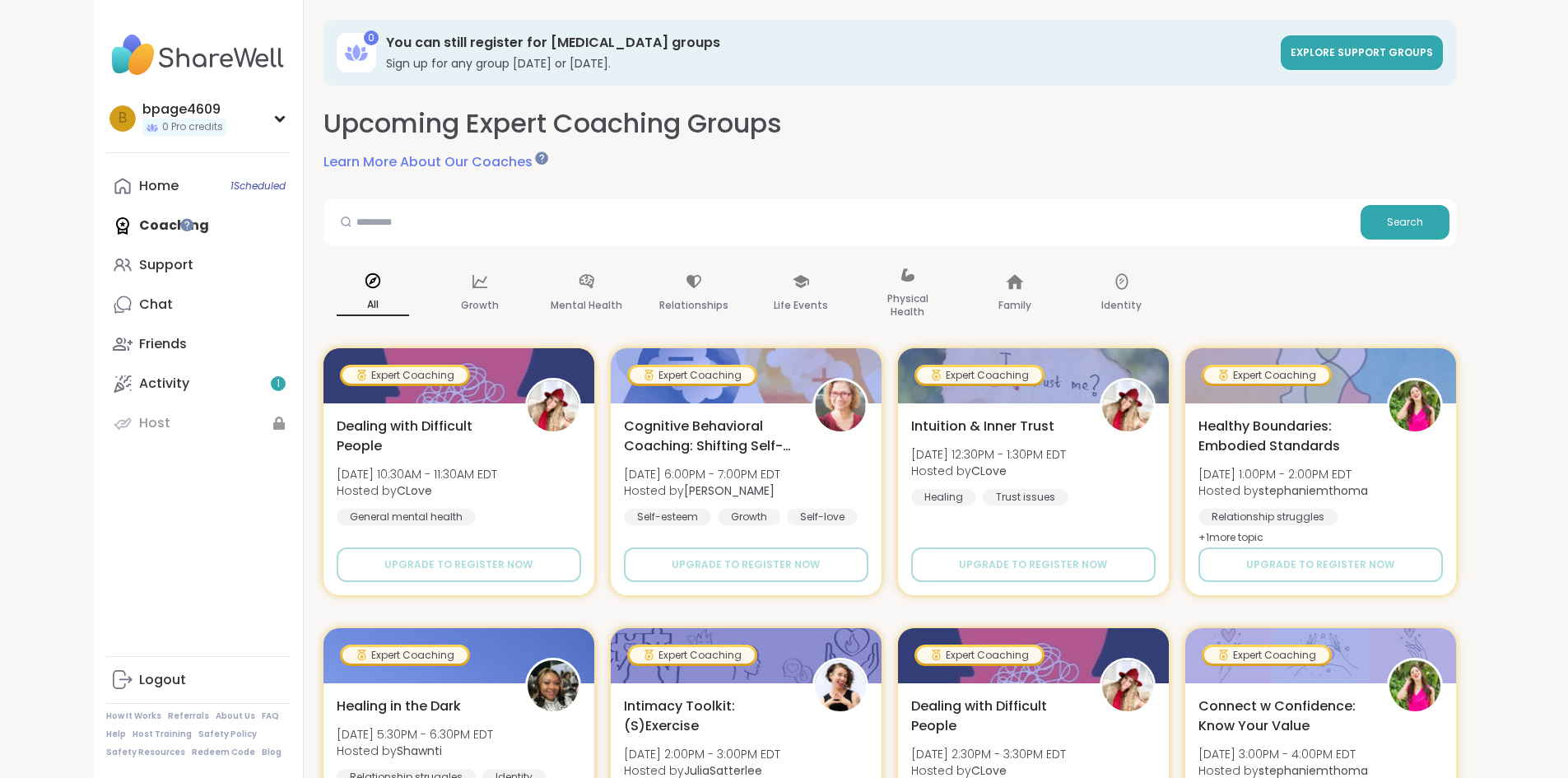
click at [155, 219] on div "Home 1 Scheduled Coaching Support Chat Friends Activity 1 Host" at bounding box center [198, 304] width 184 height 277
click at [148, 236] on div "Home 1 Scheduled Coaching Support Chat Friends Activity 1 Host" at bounding box center [198, 304] width 184 height 277
click at [126, 387] on link "Activity 1" at bounding box center [198, 384] width 184 height 40
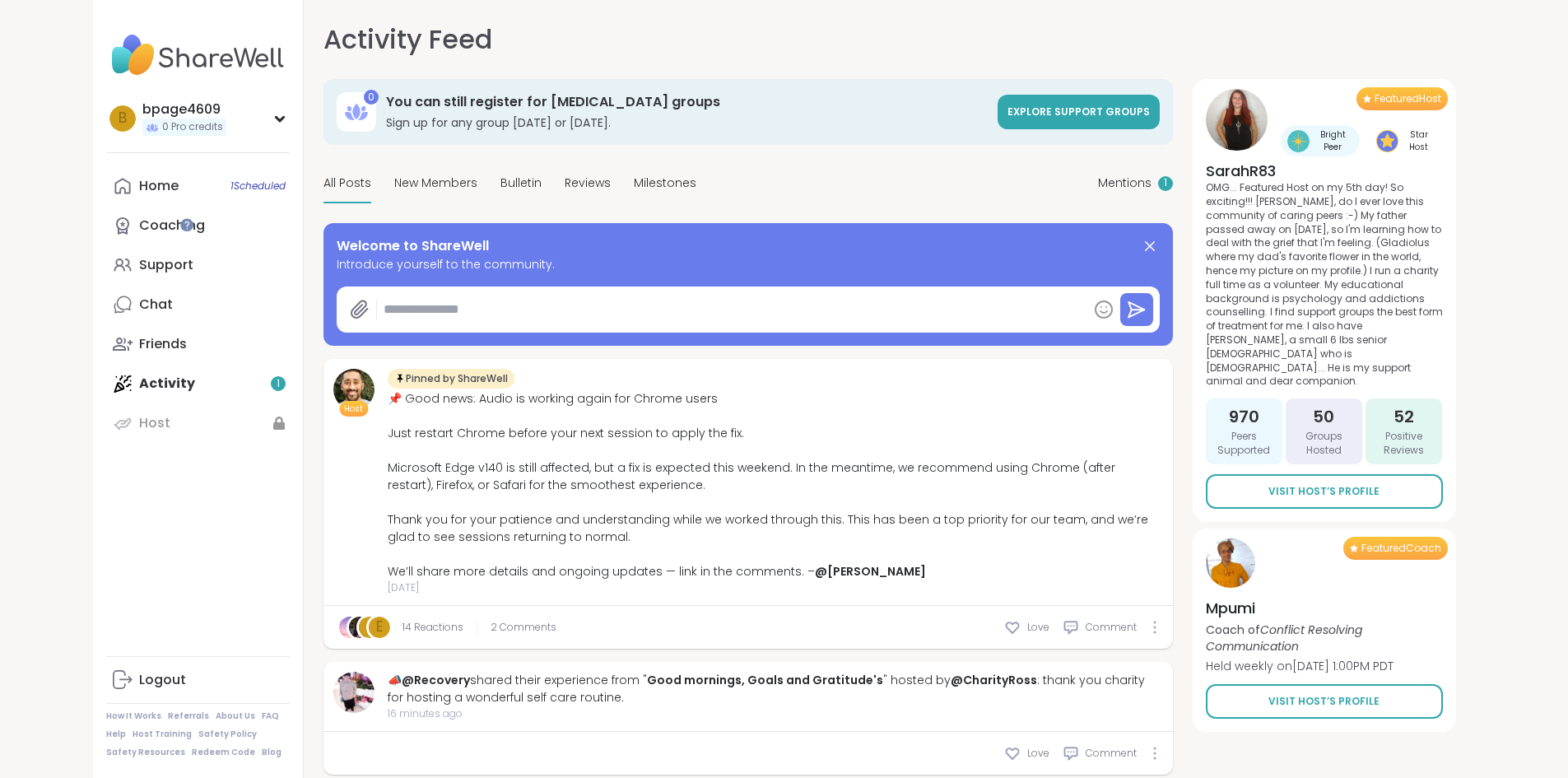
type textarea "*"
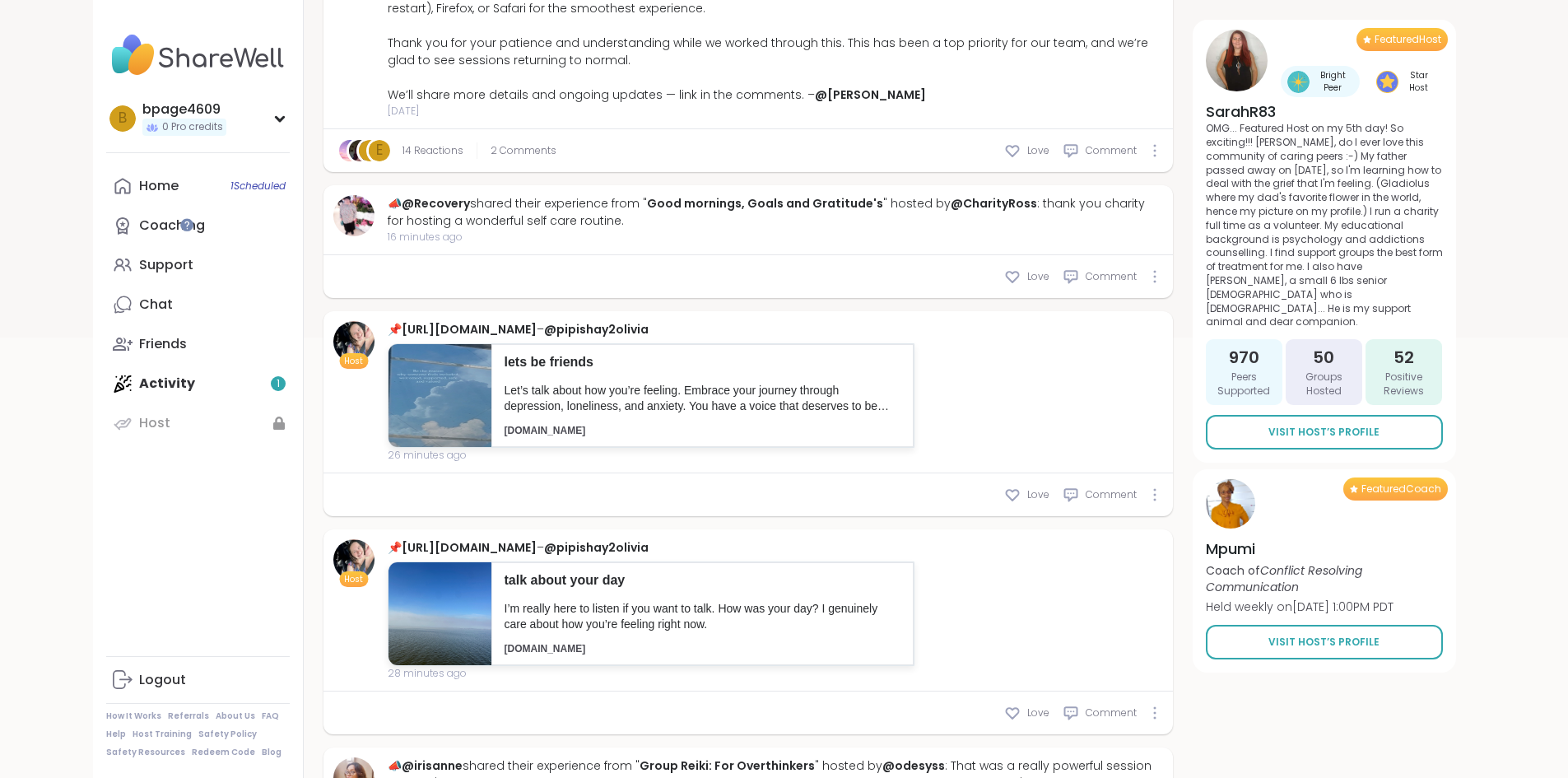
scroll to position [576, 0]
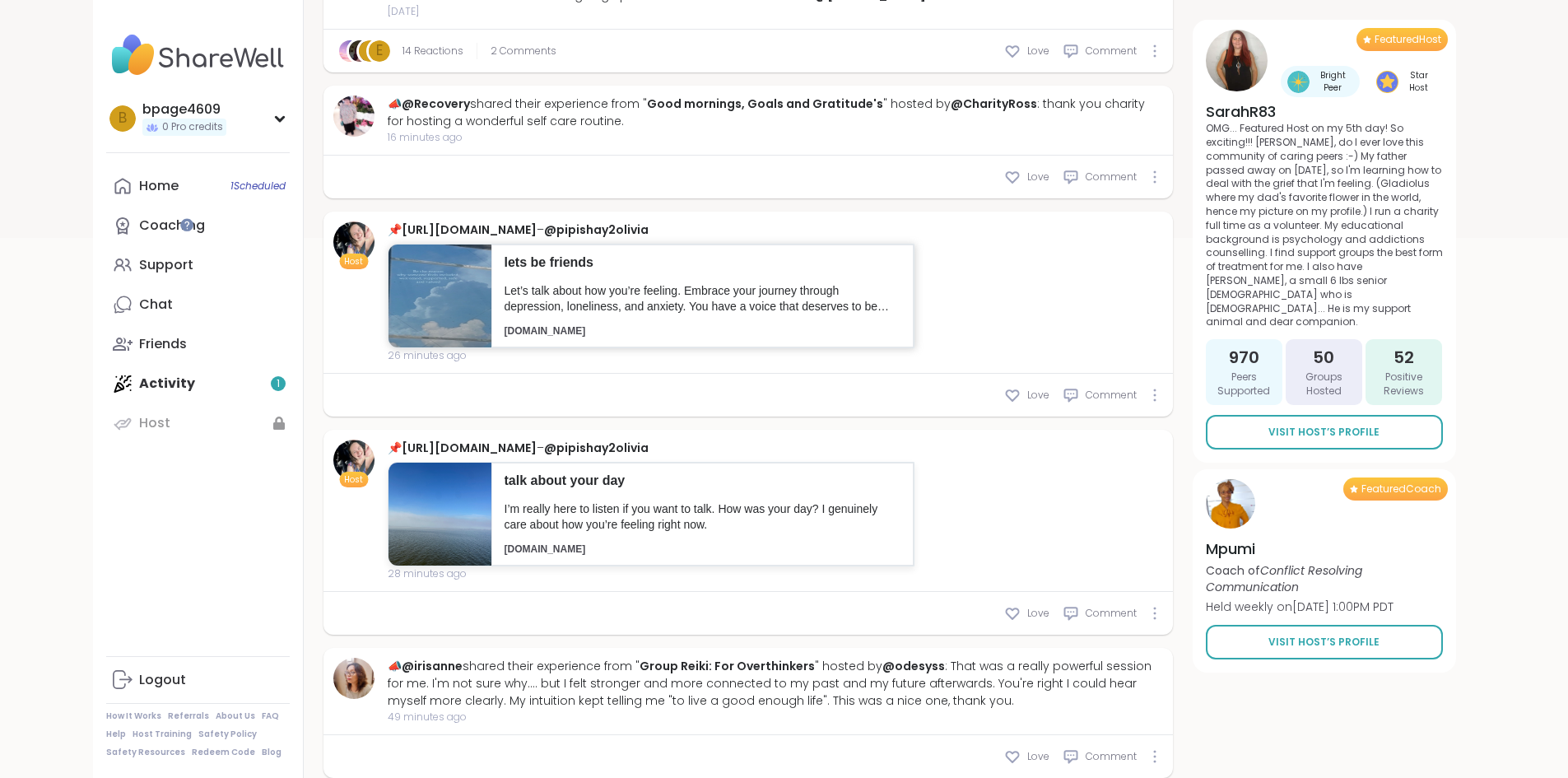
click at [505, 286] on p "Let’s talk about how you’re feeling. Embrace your journey through depression, l…" at bounding box center [703, 299] width 396 height 32
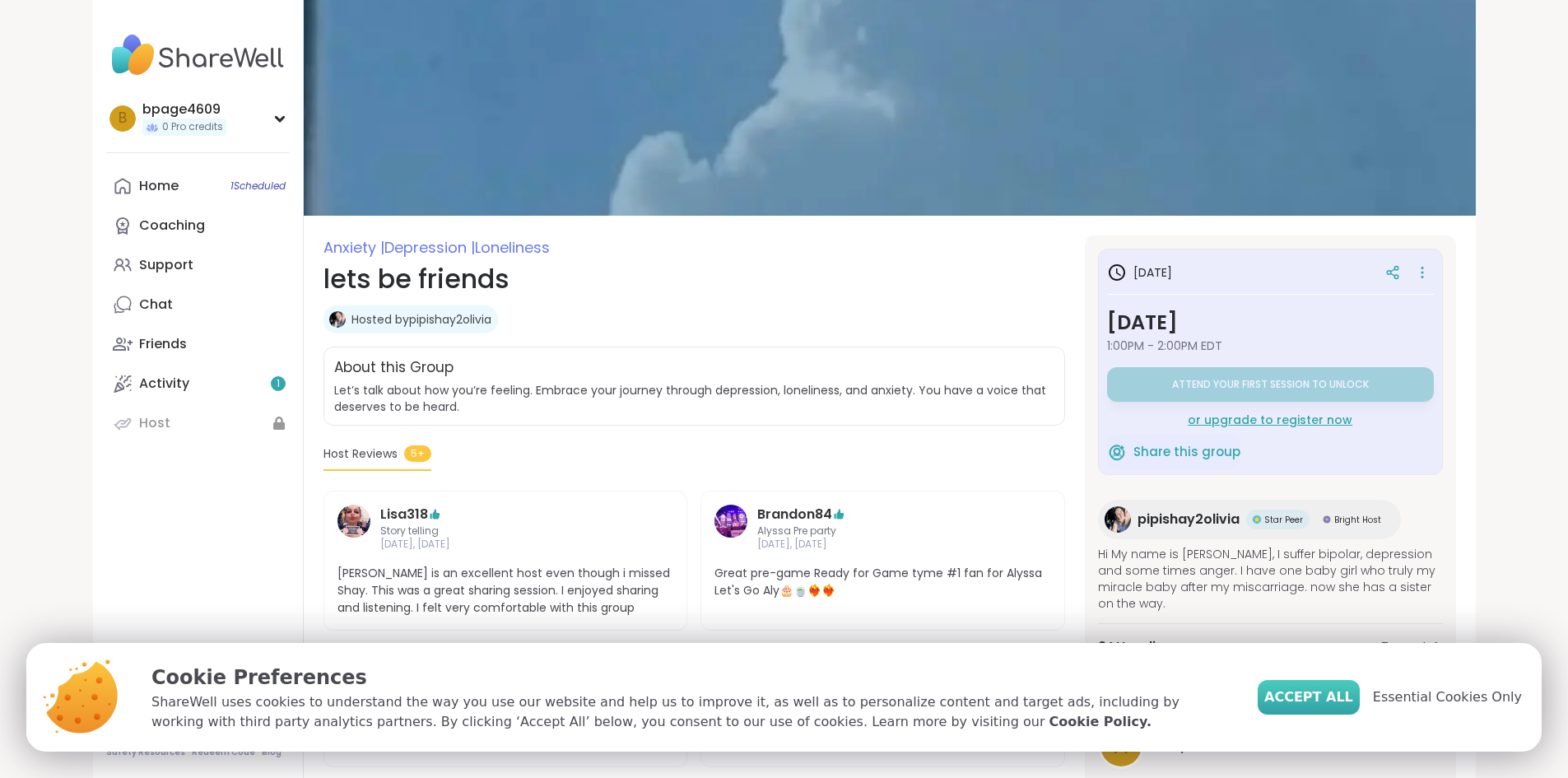
click at [1336, 699] on span "Accept All" at bounding box center [1308, 697] width 89 height 19
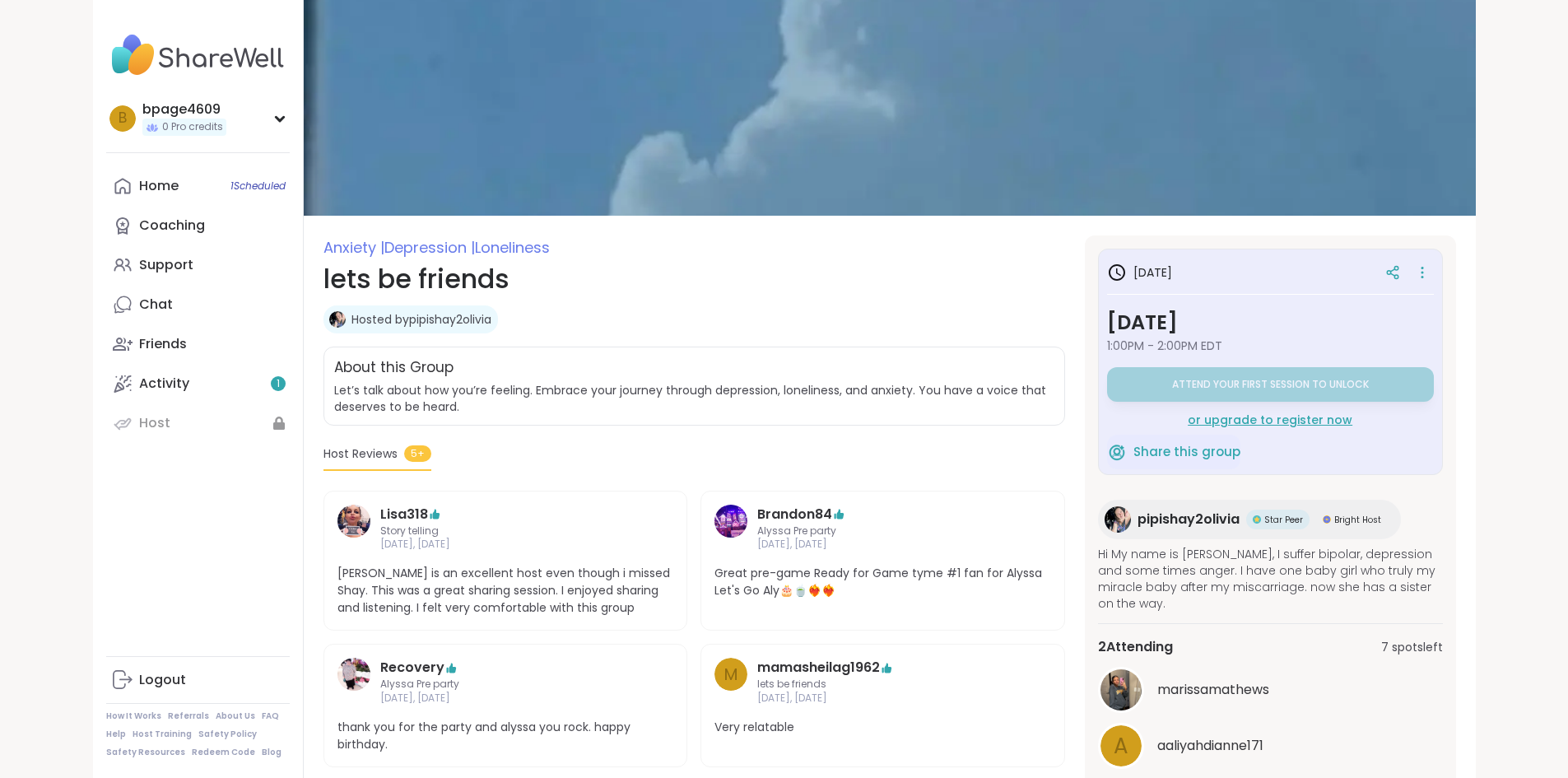
click at [1232, 680] on span "marissamathews" at bounding box center [1213, 690] width 112 height 19
